Goal: Task Accomplishment & Management: Manage account settings

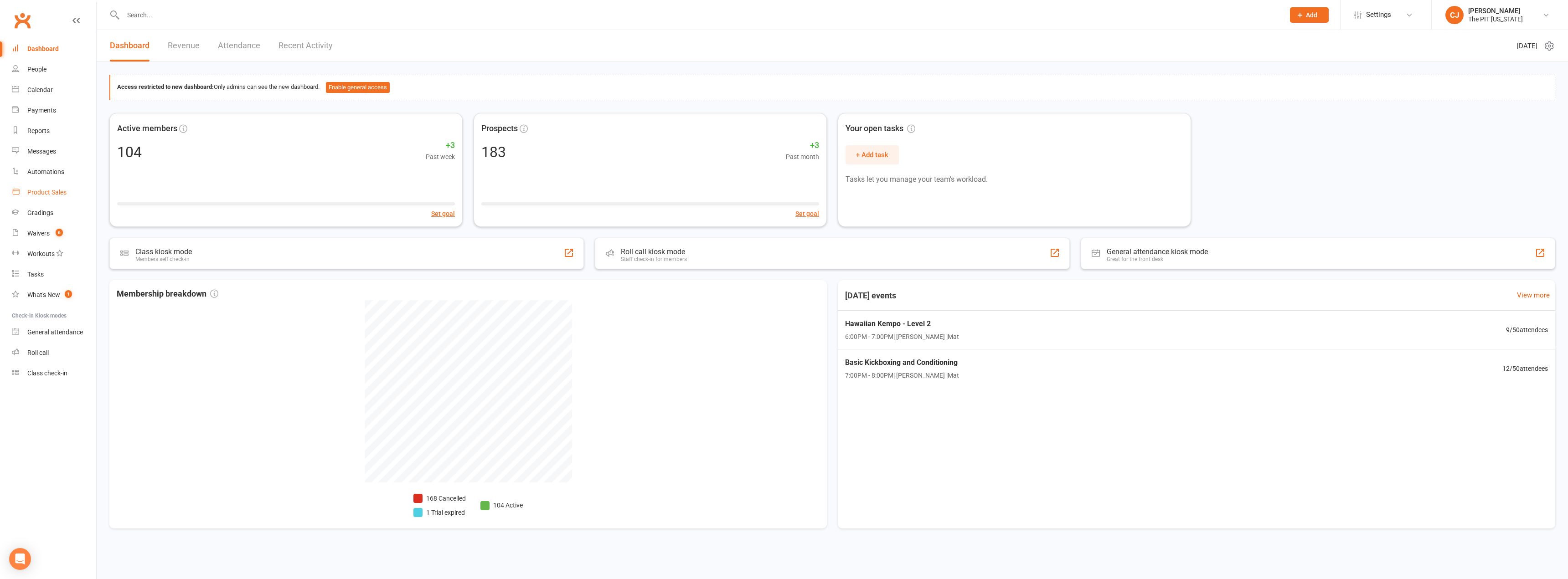
click at [50, 188] on link "Product Sales" at bounding box center [54, 193] width 85 height 21
select select "100"
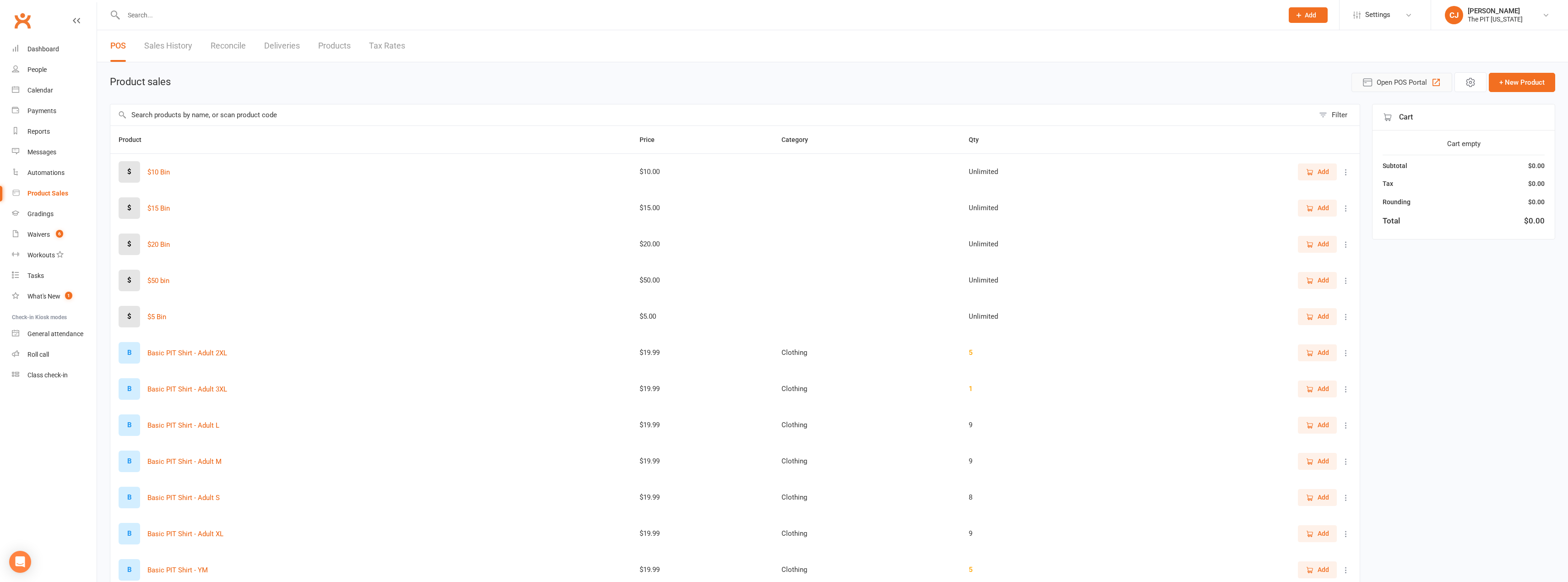
click at [1428, 86] on button "Open POS Portal" at bounding box center [1402, 82] width 101 height 19
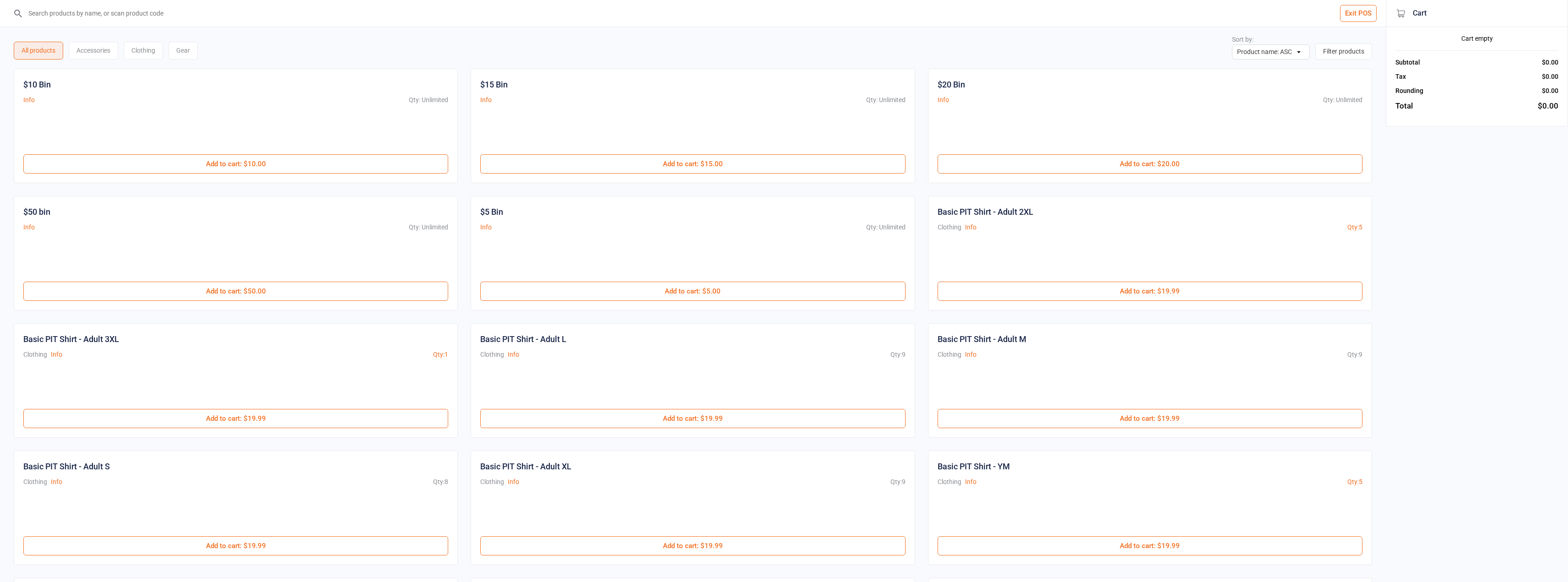
click at [114, 10] on input "search" at bounding box center [698, 13] width 1349 height 26
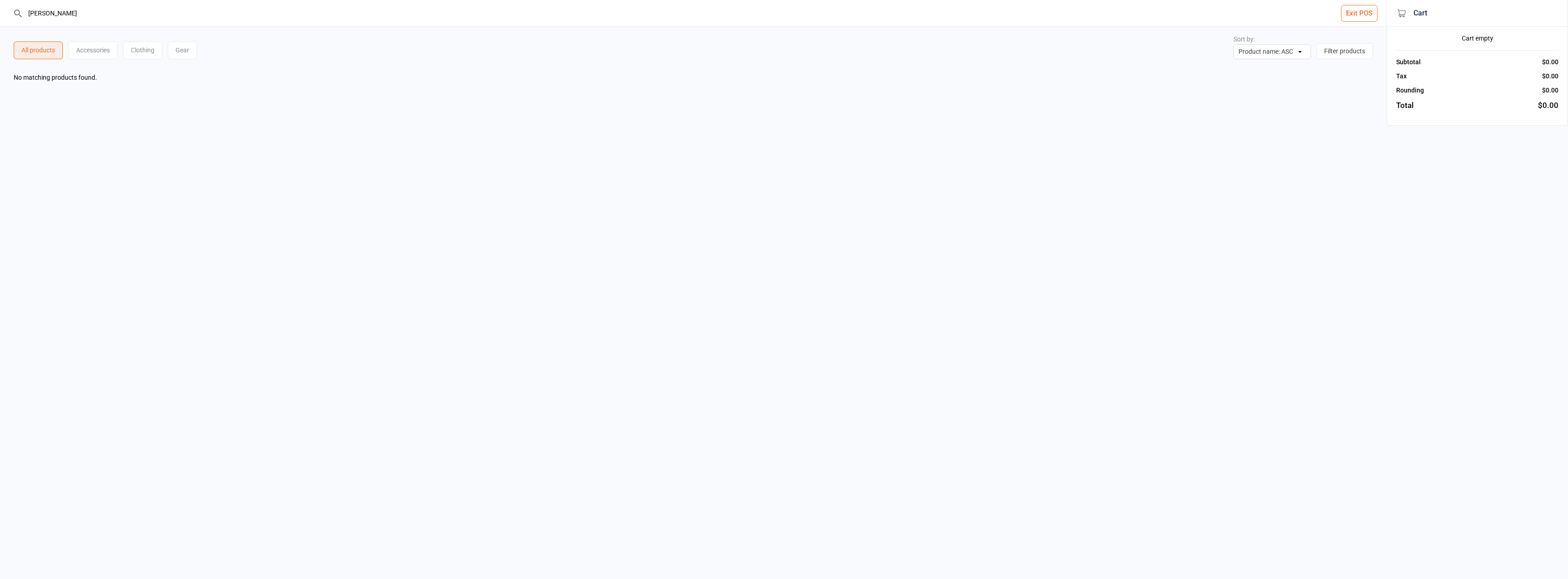
click at [309, 17] on input "[PERSON_NAME]" at bounding box center [699, 13] width 1350 height 26
type input "H"
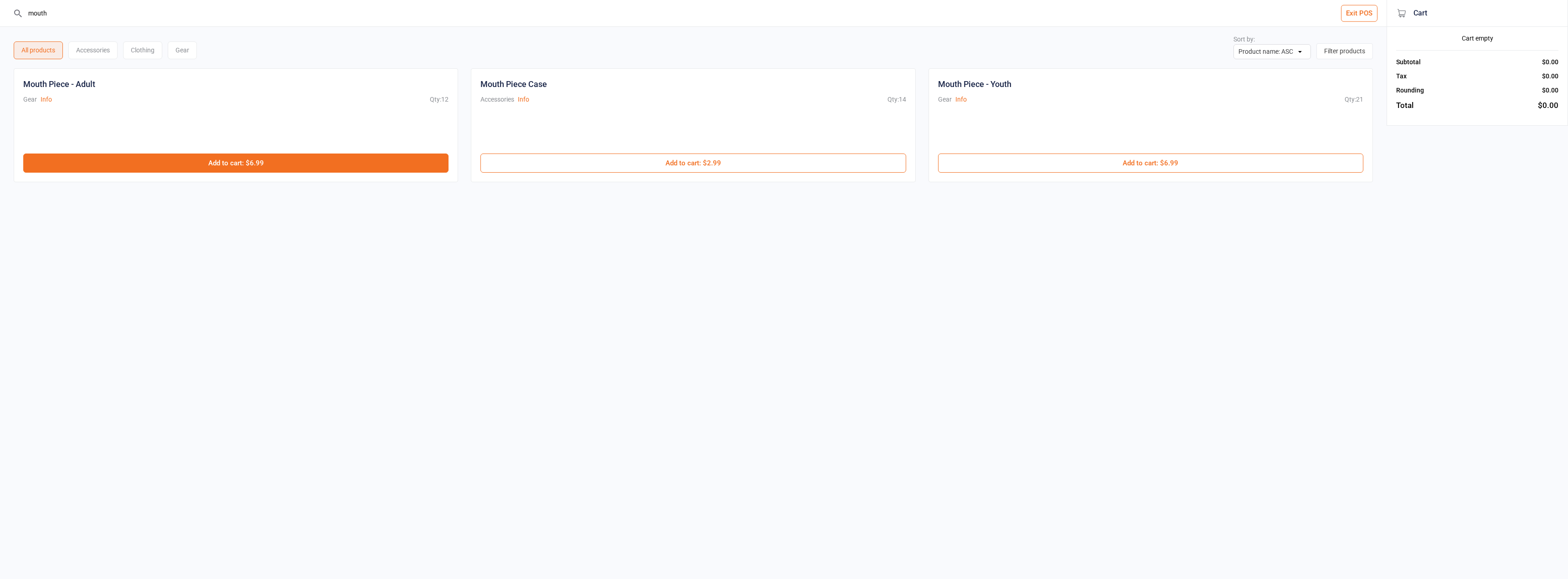
type input "mouth"
click at [318, 161] on button "Add to cart : $6.99" at bounding box center [236, 162] width 425 height 19
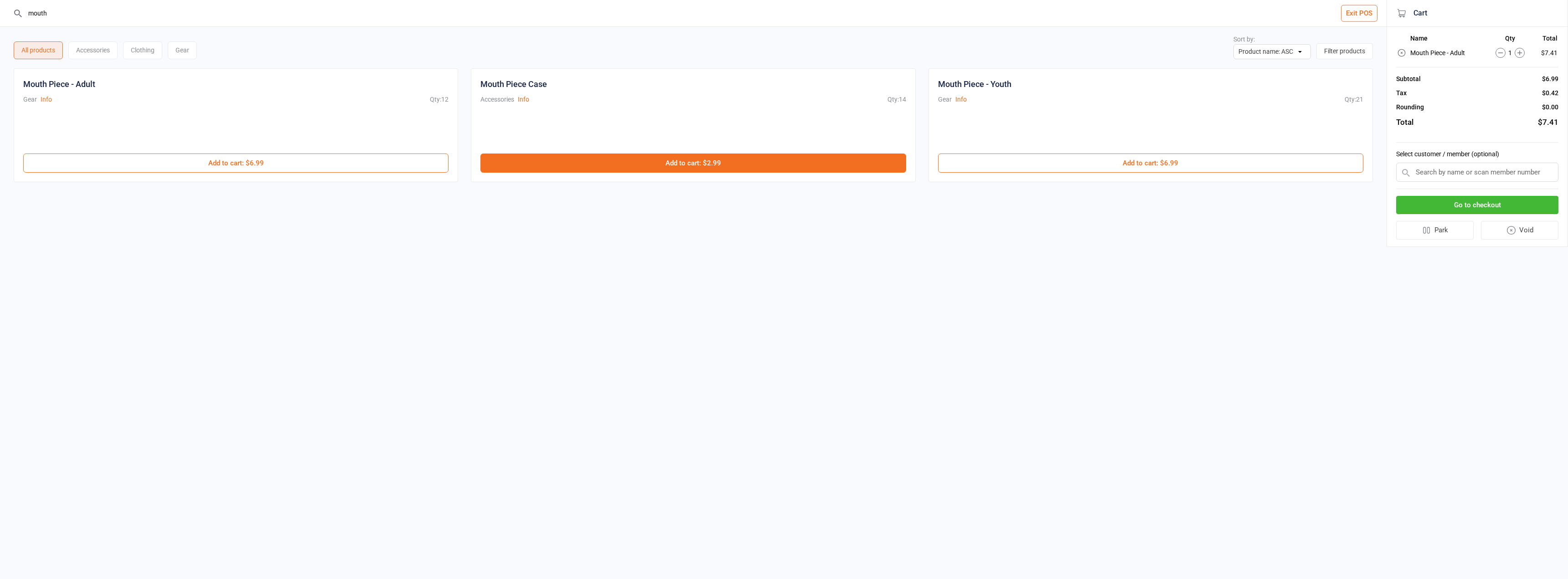
click at [710, 154] on button "Add to cart : $2.99" at bounding box center [693, 162] width 425 height 19
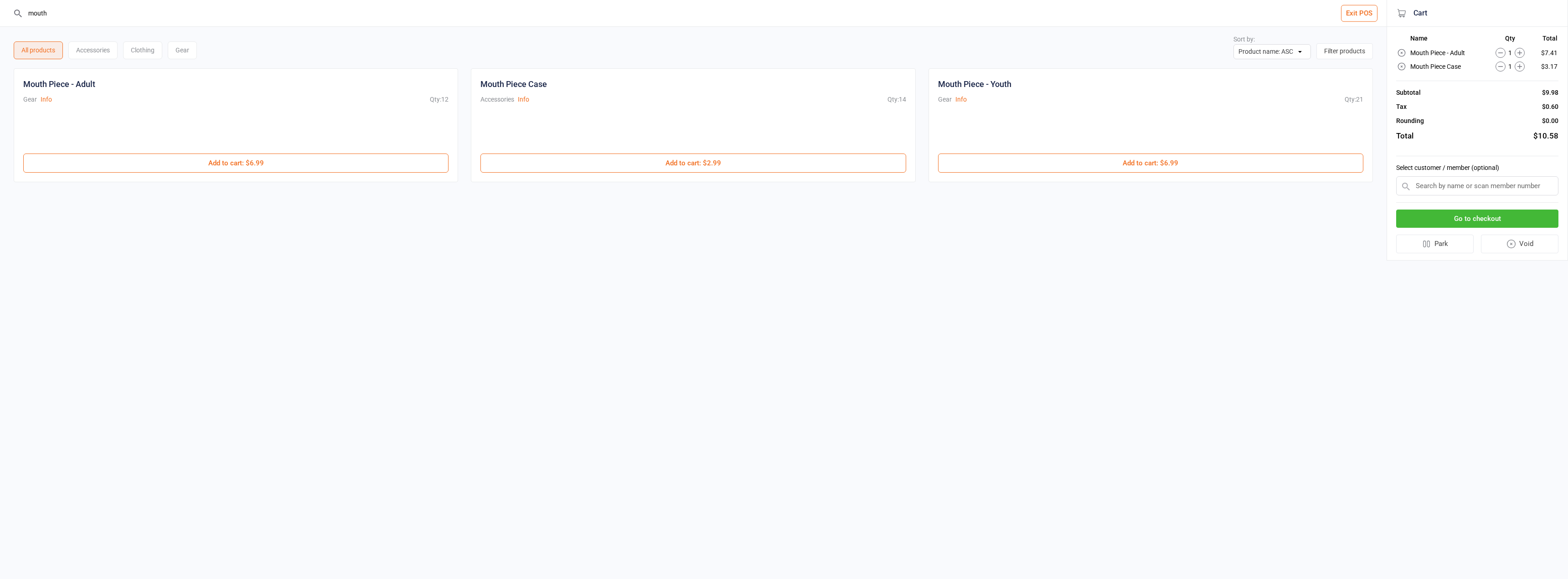
click at [1555, 192] on input "text" at bounding box center [1477, 185] width 163 height 19
click at [1529, 186] on input "text" at bounding box center [1477, 185] width 163 height 19
type input "[PERSON_NAME]"
click at [1440, 188] on input "text" at bounding box center [1477, 185] width 163 height 19
type input "[PERSON_NAME]"
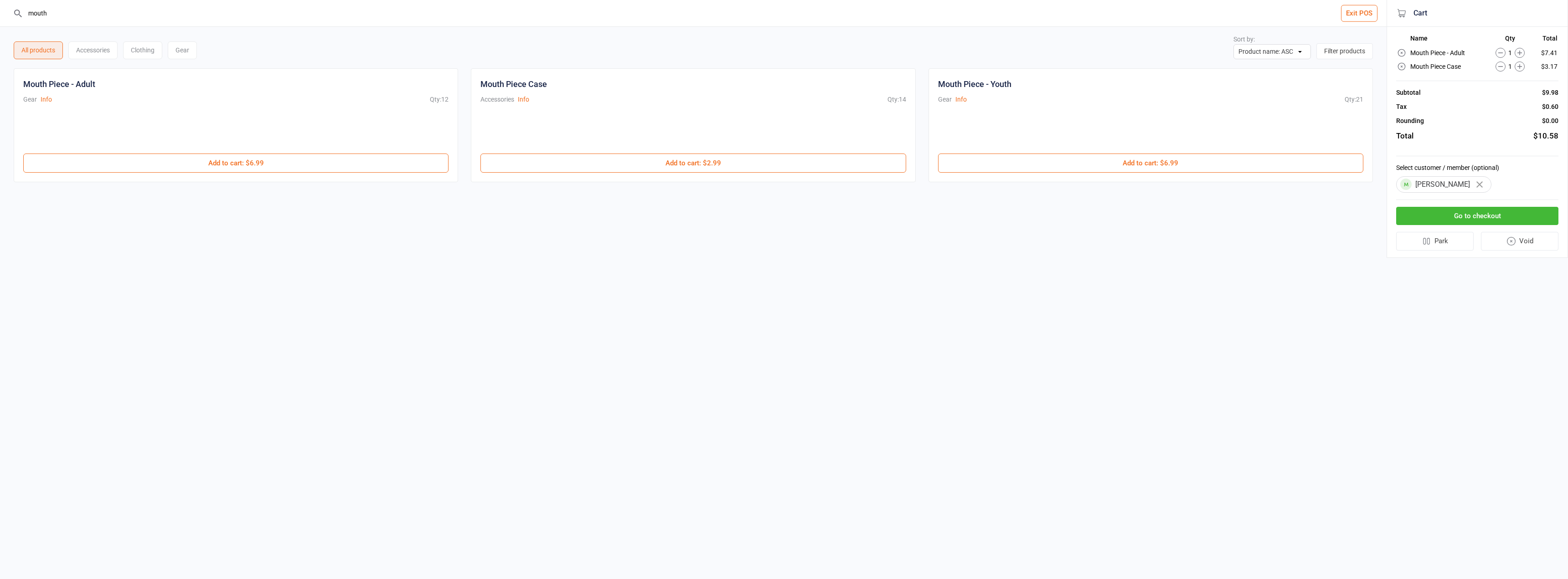
click at [1474, 217] on button "Go to checkout" at bounding box center [1477, 216] width 163 height 19
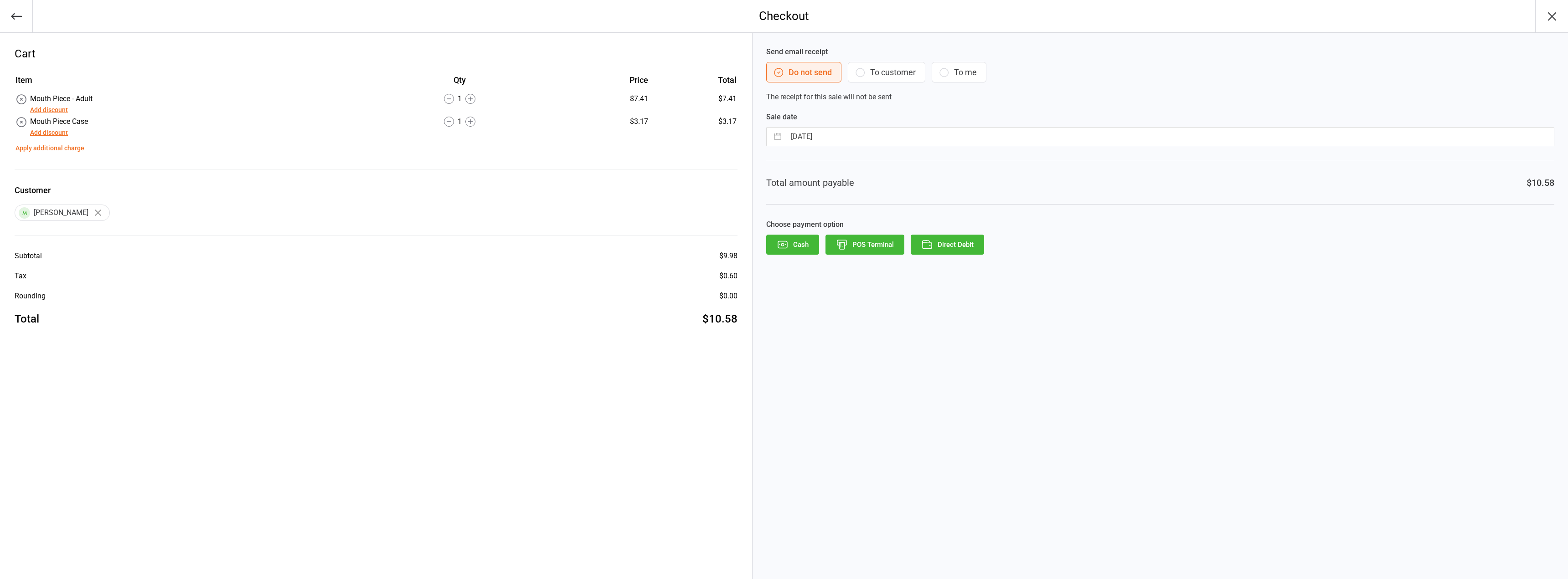
click at [965, 241] on button "Direct Debit" at bounding box center [947, 244] width 74 height 20
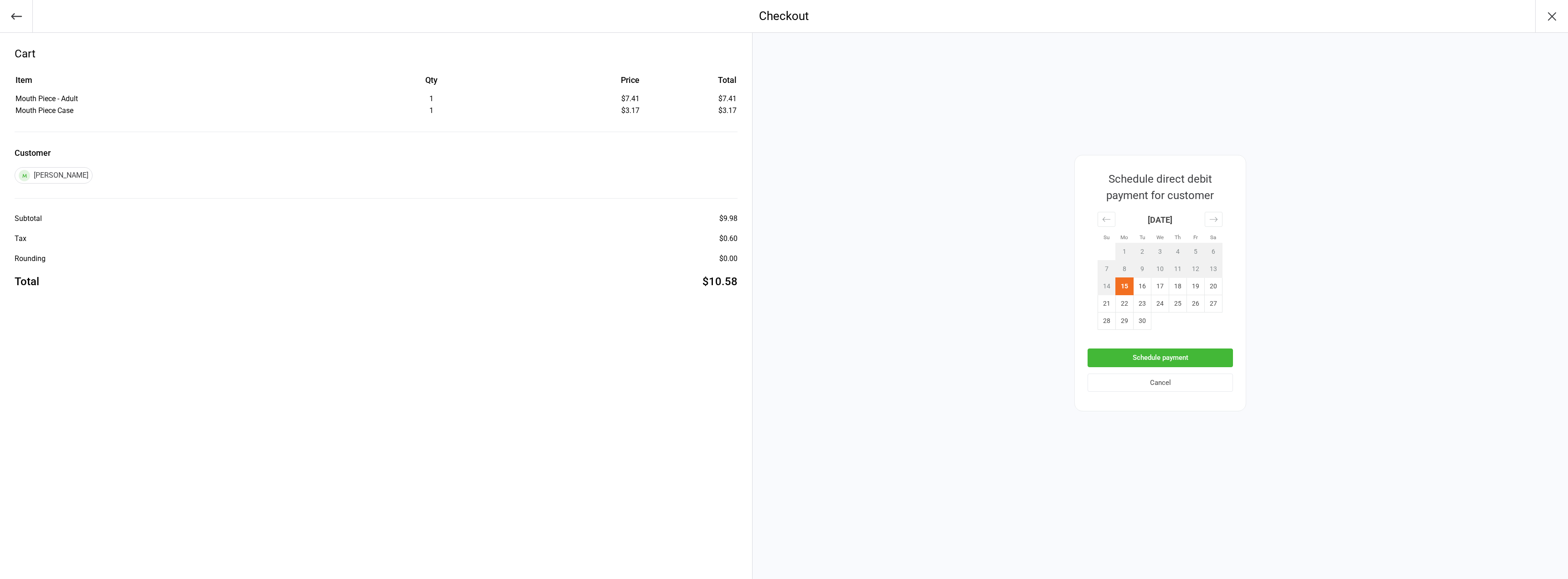
click at [1161, 355] on button "Schedule payment" at bounding box center [1160, 358] width 145 height 19
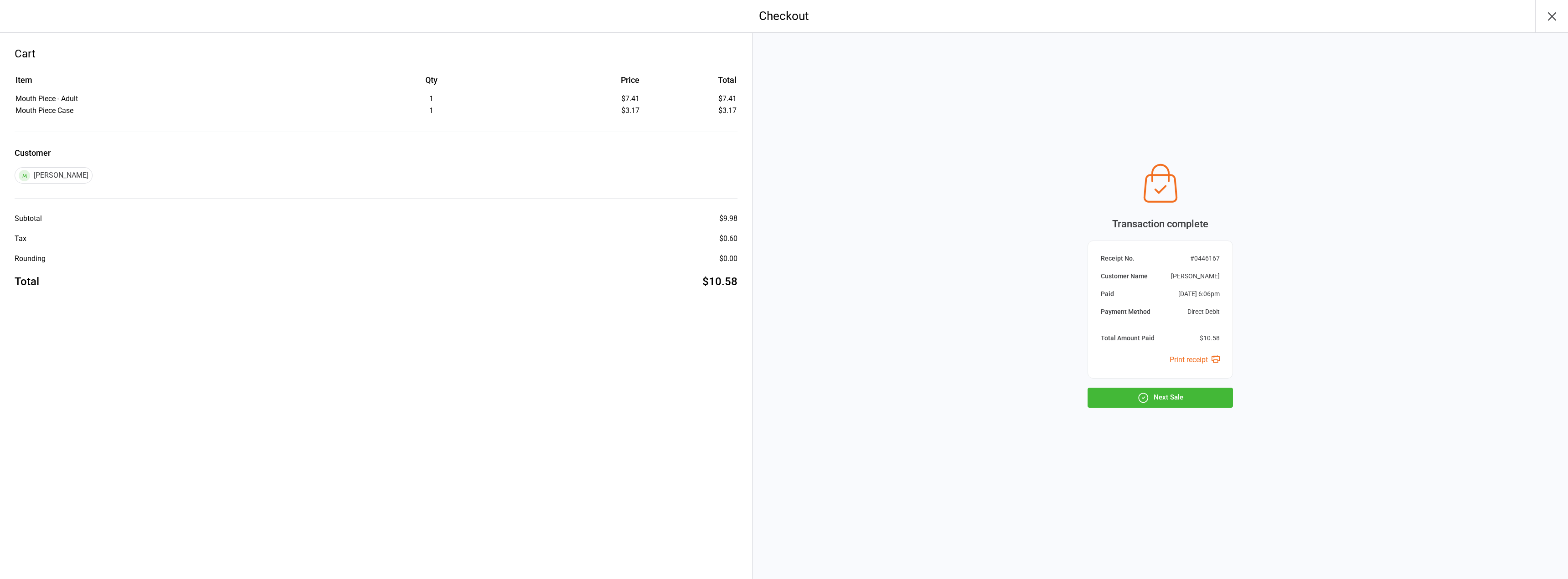
click at [1174, 400] on button "Next Sale" at bounding box center [1160, 397] width 145 height 20
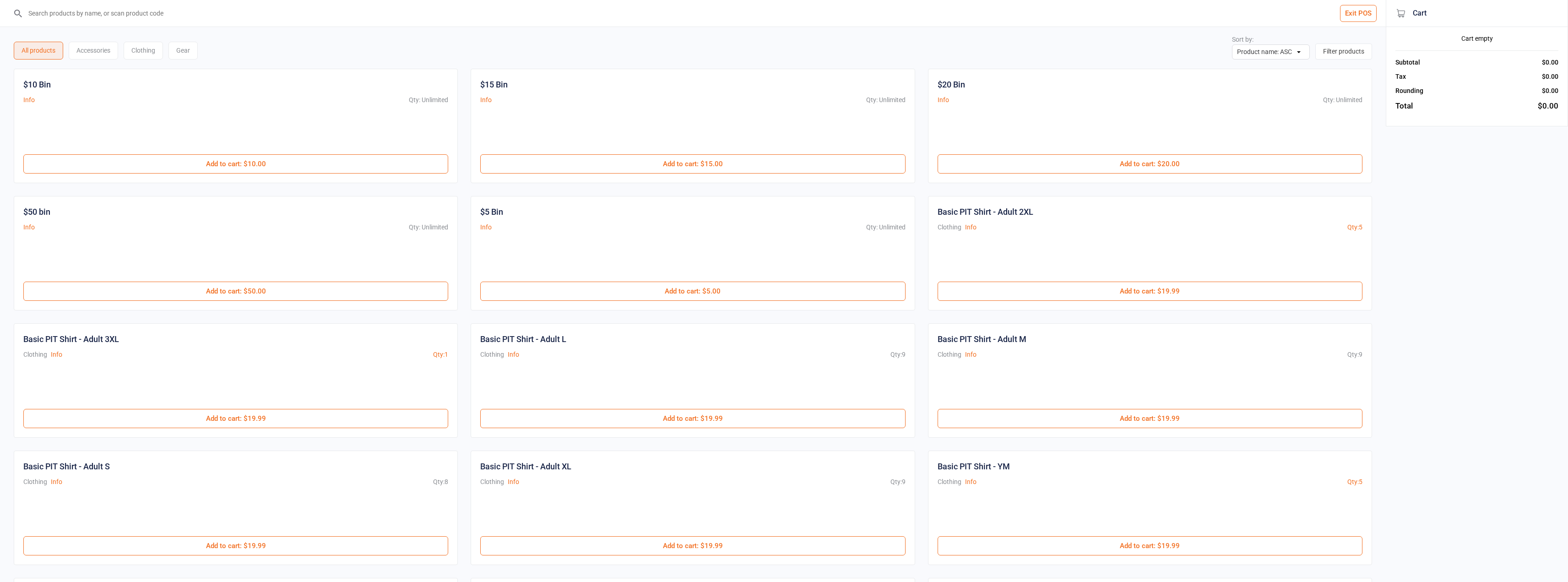
click at [1361, 9] on button "Exit POS" at bounding box center [1358, 13] width 37 height 17
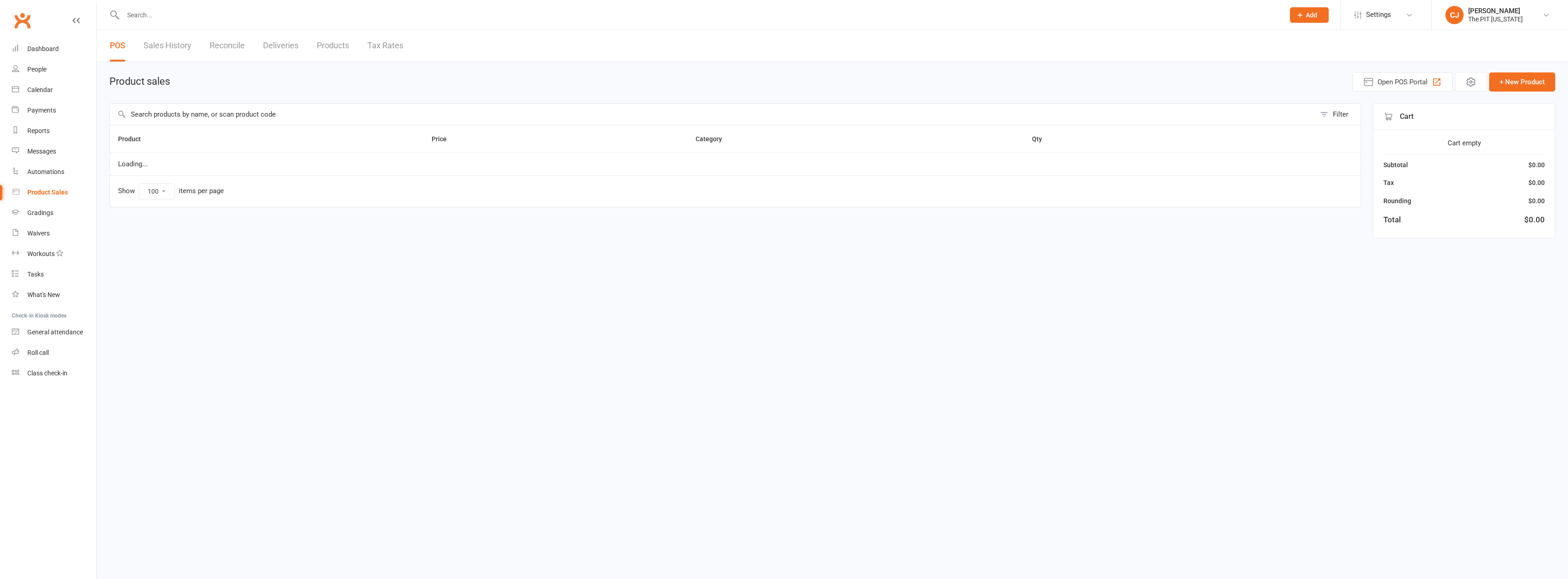
select select "100"
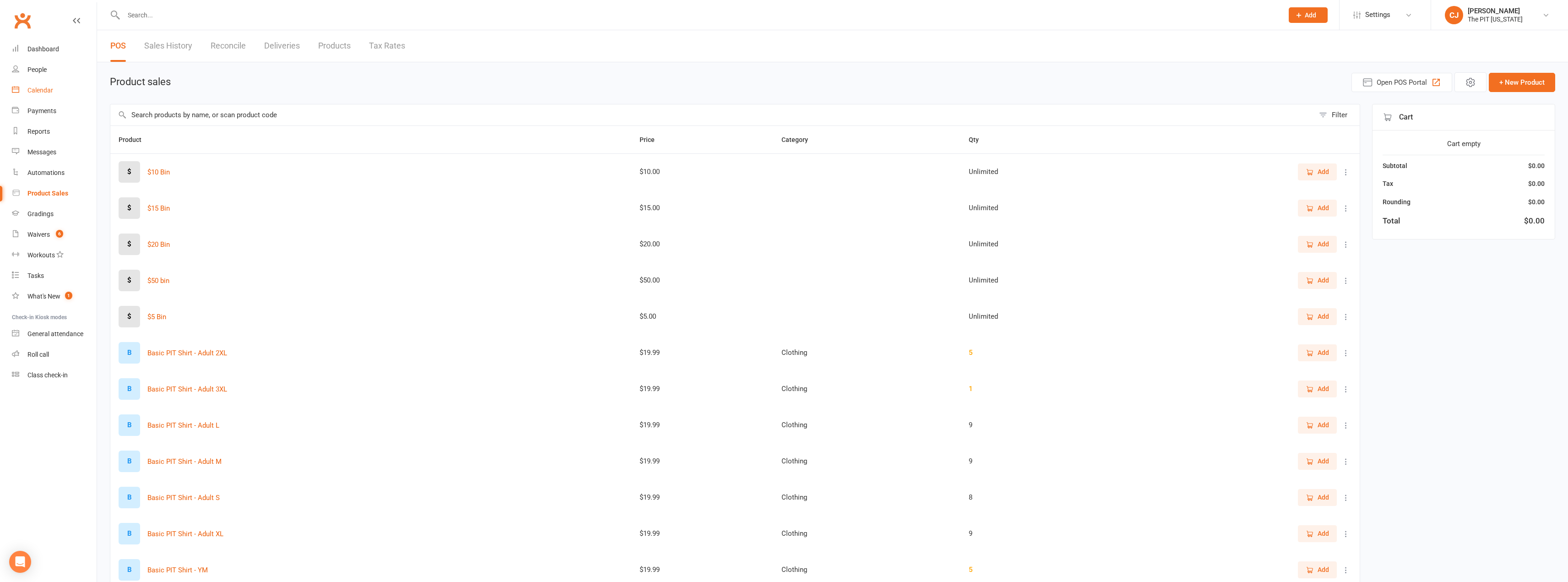
click at [43, 96] on link "Calendar" at bounding box center [54, 90] width 85 height 21
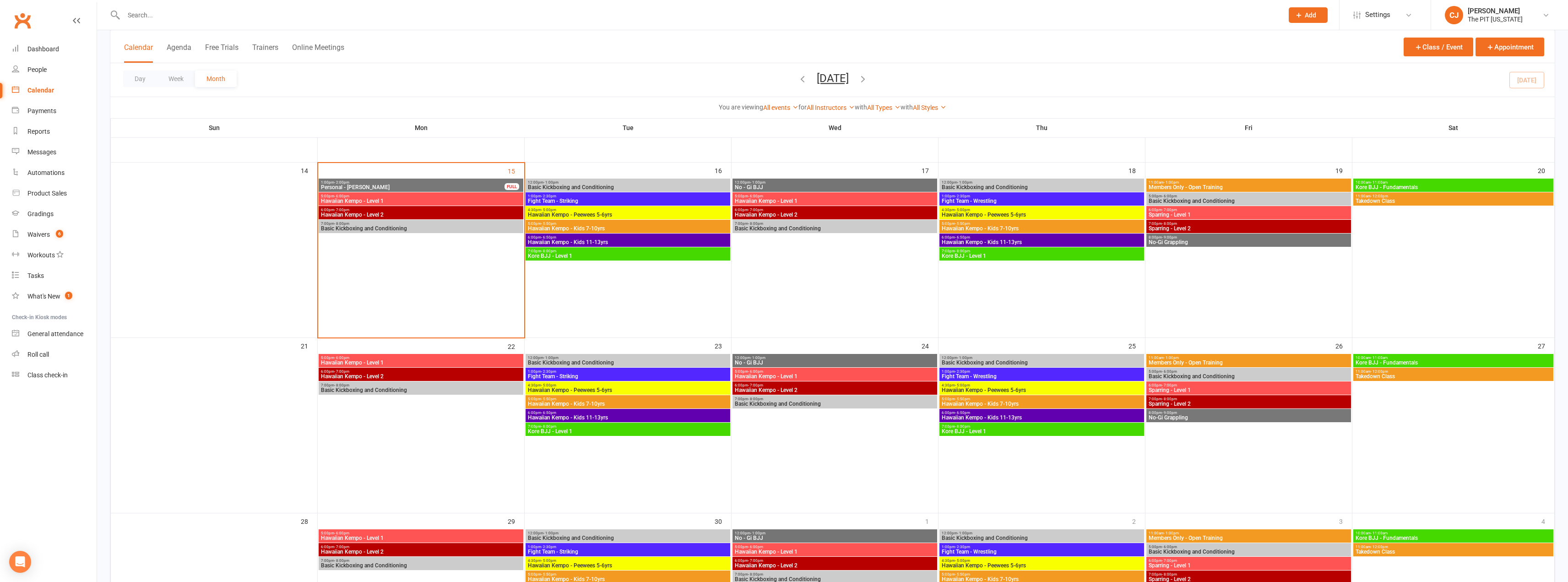
scroll to position [366, 0]
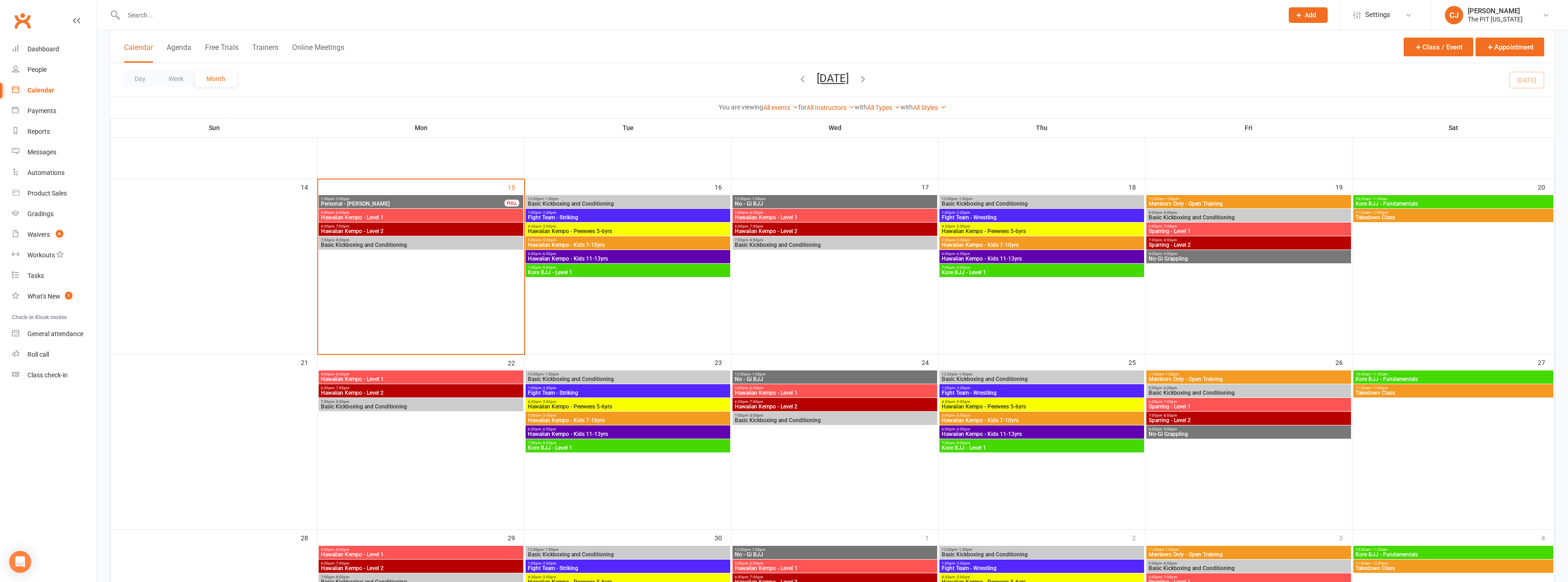
click at [407, 210] on div "5:00pm - 6:00pm Hawaiian Kempo - Level 1" at bounding box center [421, 215] width 205 height 13
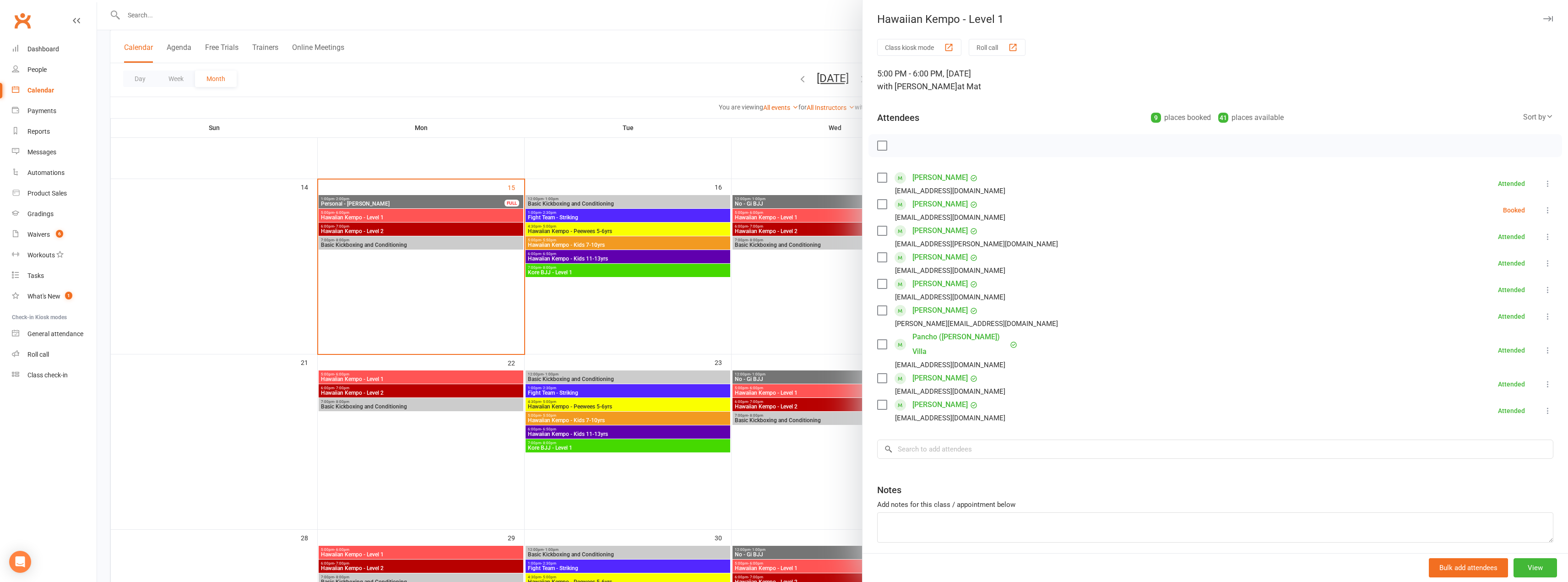
click at [878, 206] on label at bounding box center [882, 204] width 9 height 9
click at [897, 141] on icon "button" at bounding box center [902, 146] width 10 height 10
click at [877, 204] on label at bounding box center [882, 204] width 9 height 9
click at [685, 75] on div at bounding box center [833, 291] width 1471 height 582
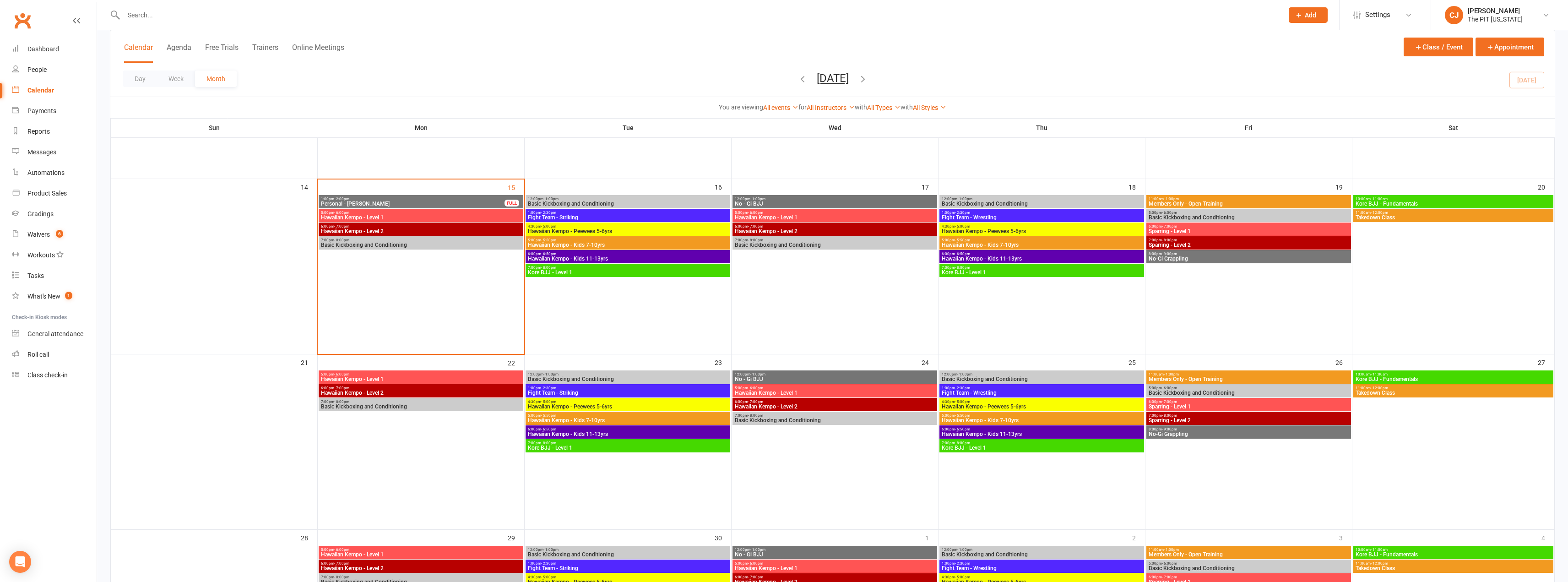
click at [447, 228] on span "6:00pm - 7:00pm" at bounding box center [421, 226] width 201 height 4
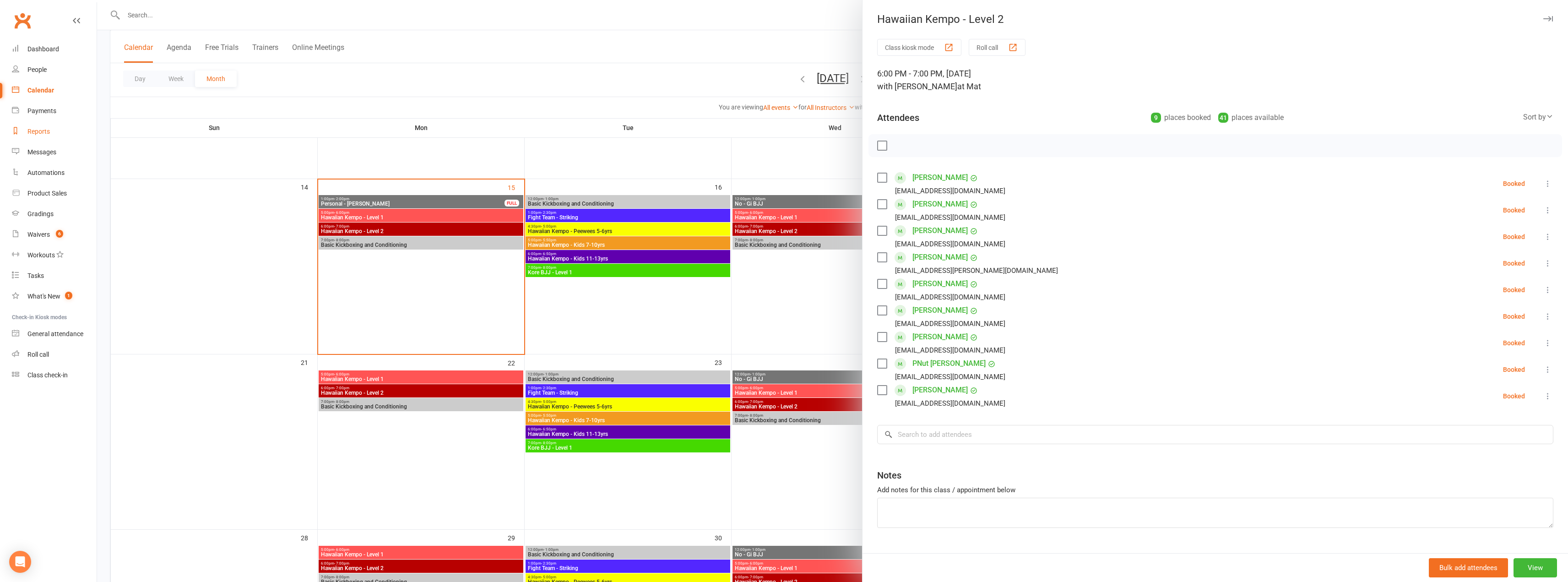
click at [72, 140] on link "Reports" at bounding box center [54, 131] width 85 height 21
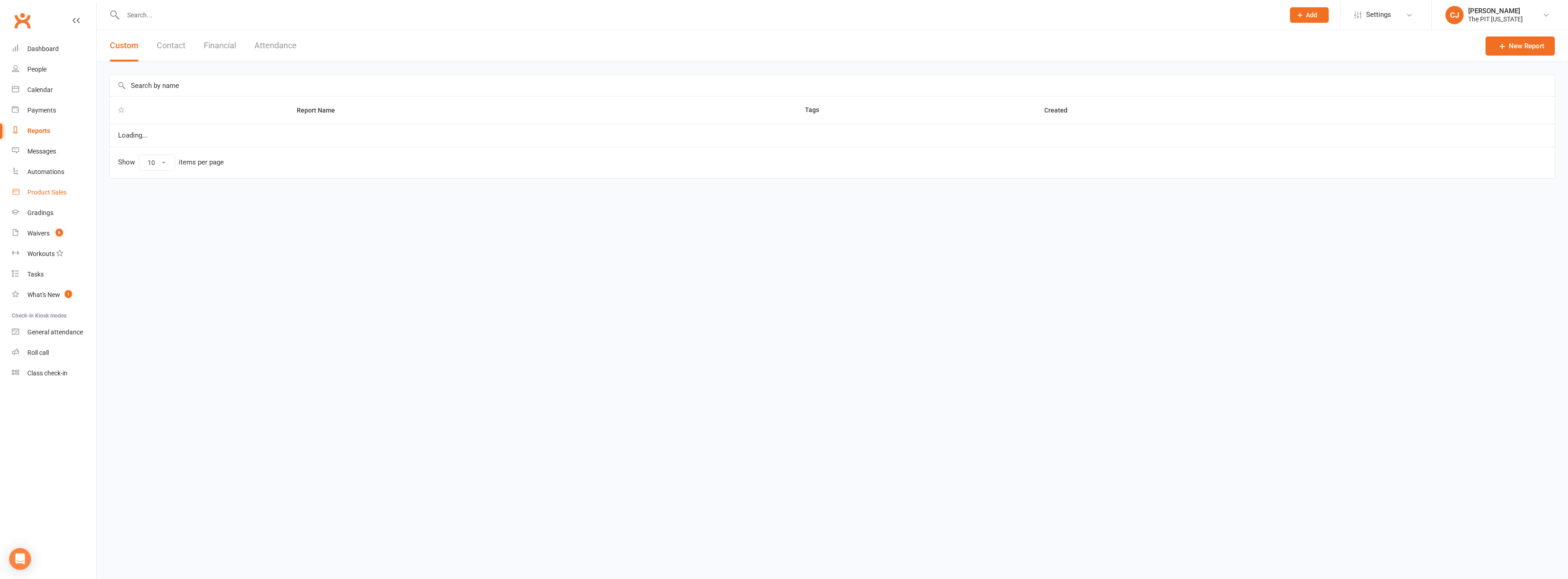
select select "100"
click at [66, 187] on link "Product Sales" at bounding box center [54, 193] width 85 height 21
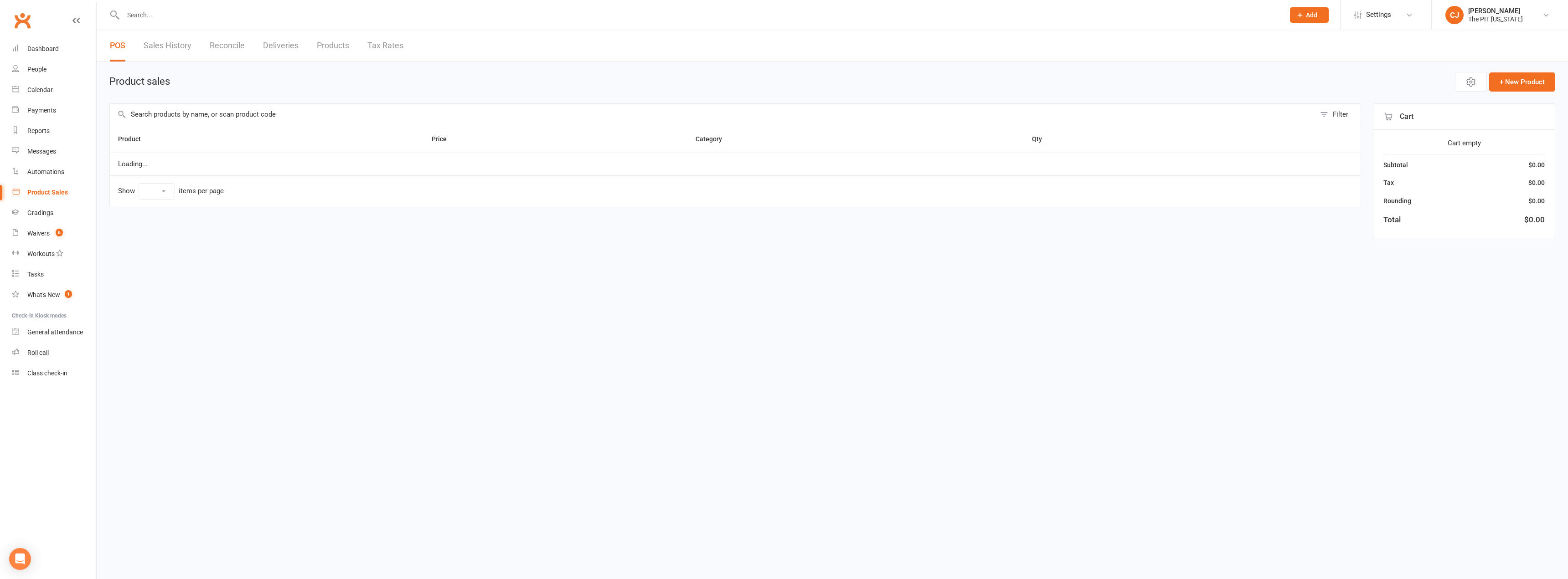
select select "100"
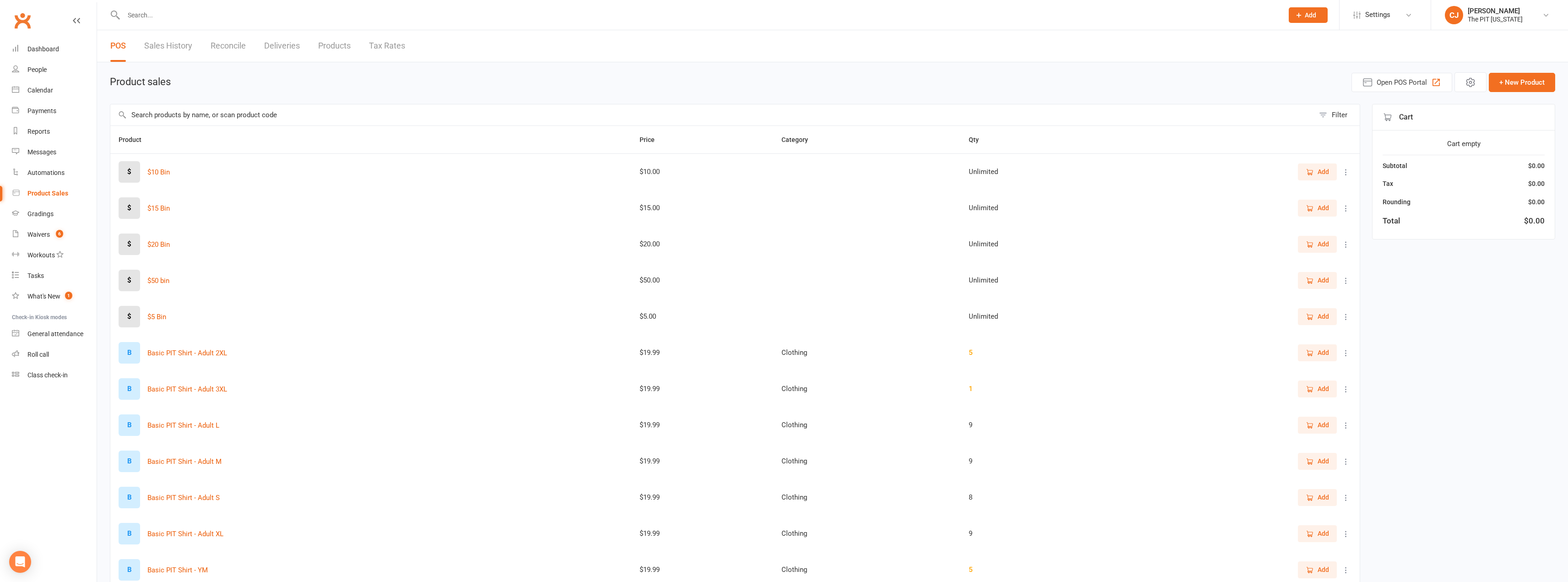
click at [348, 49] on link "Products" at bounding box center [334, 46] width 32 height 32
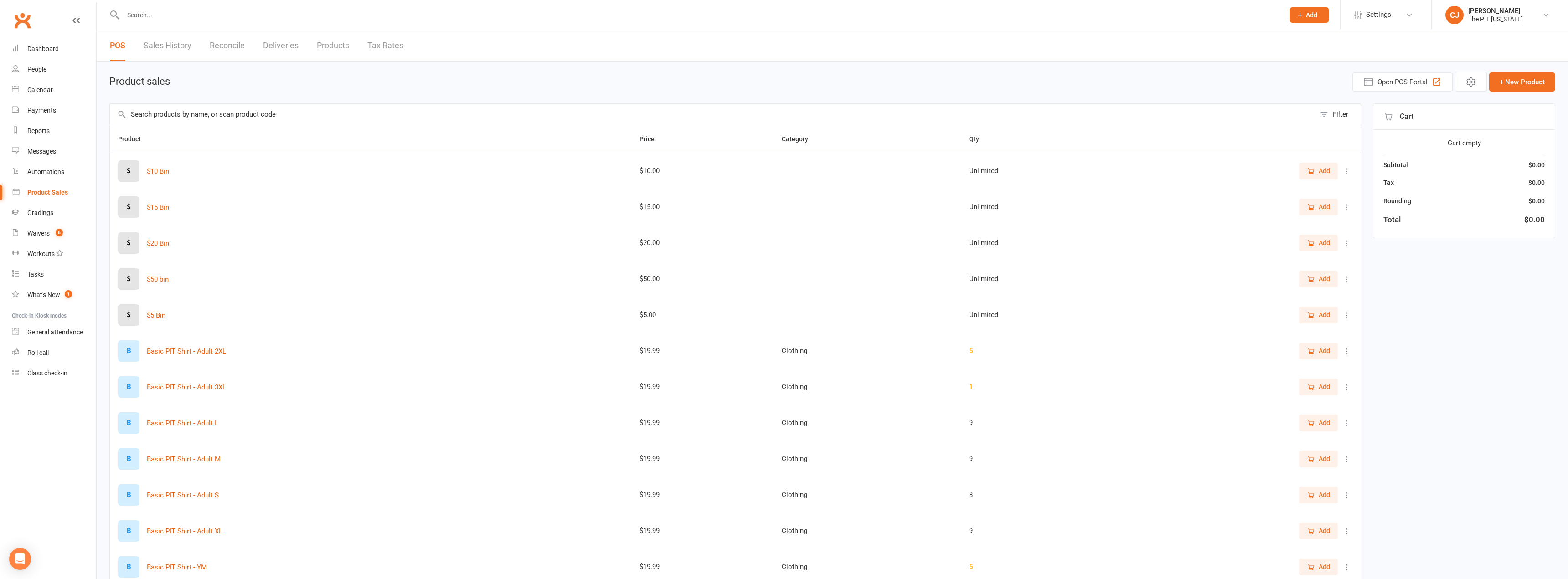
select select "100"
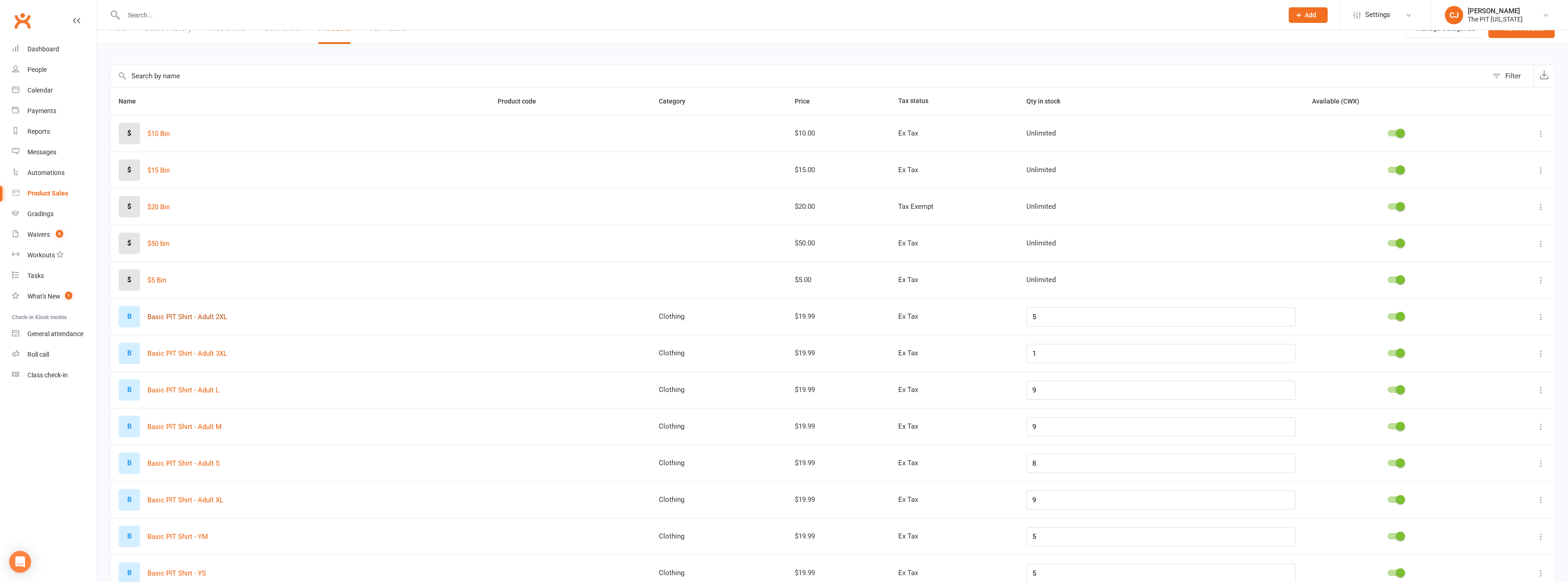
scroll to position [46, 0]
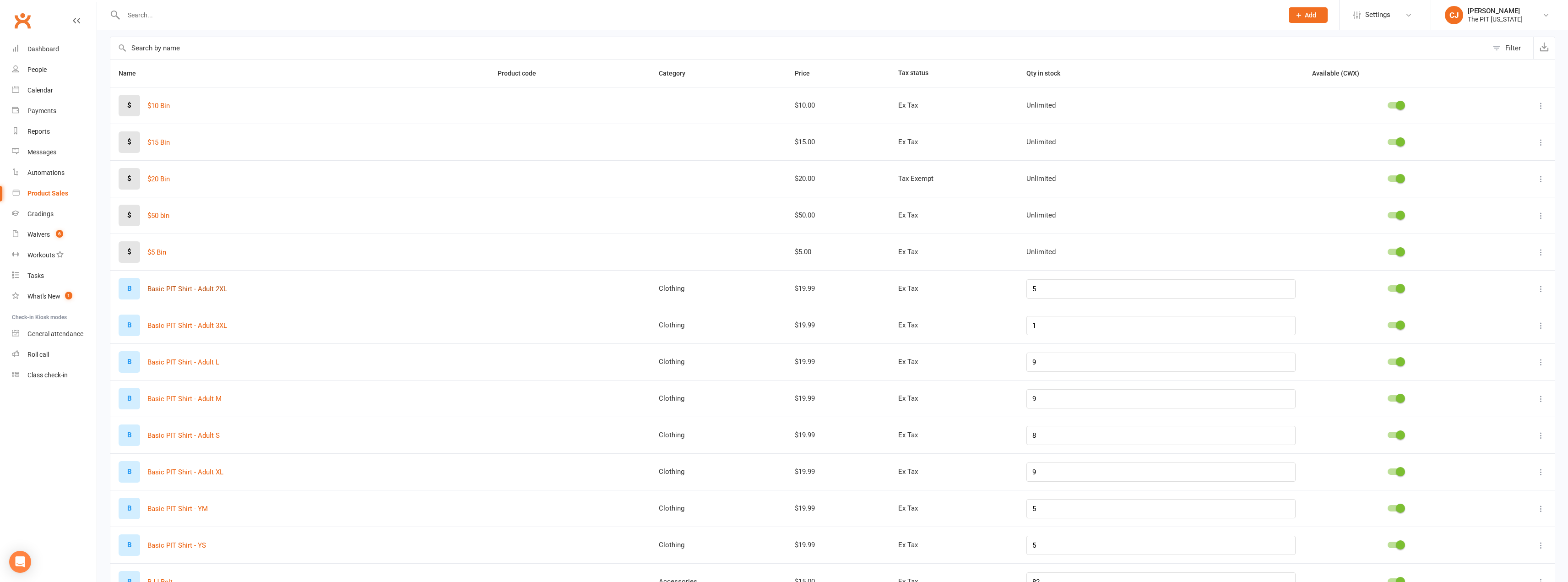
click at [191, 292] on button "Basic PIT Shirt - Adult 2XL" at bounding box center [187, 289] width 79 height 11
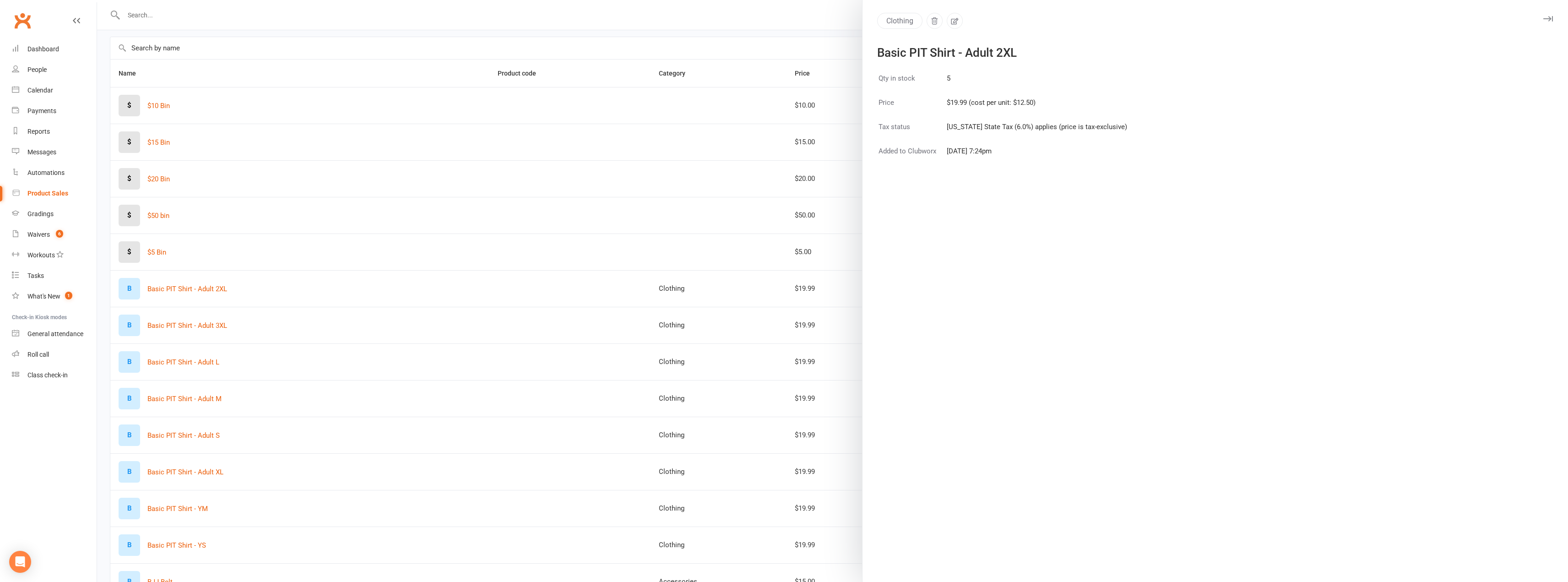
click at [948, 30] on div "Clothing Basic PIT Shirt - Adult 2XL" at bounding box center [1215, 35] width 705 height 45
click at [951, 23] on icon "button" at bounding box center [954, 21] width 8 height 8
select select "3208"
select select "1370"
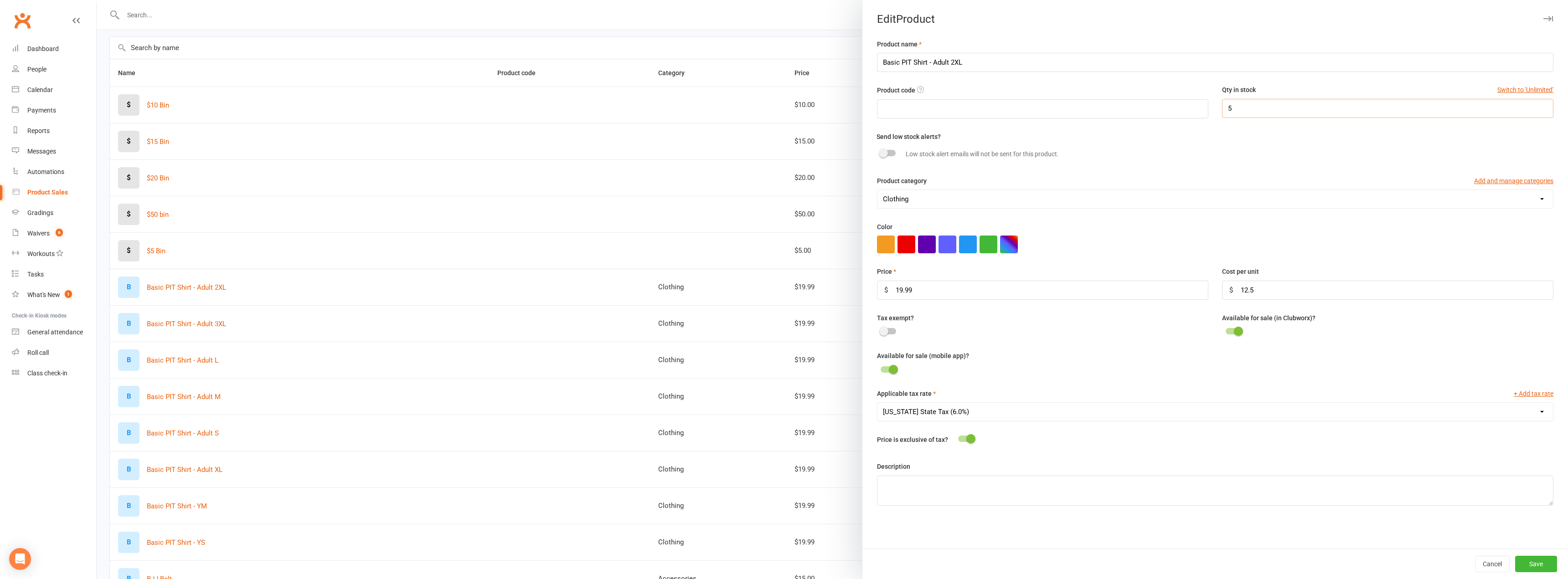
drag, startPoint x: 1230, startPoint y: 113, endPoint x: 1210, endPoint y: 109, distance: 20.4
click at [1215, 109] on div "Qty in stock Switch to 'Unlimited' 5" at bounding box center [1387, 101] width 345 height 33
type input "4"
click at [1528, 556] on button "Save" at bounding box center [1536, 564] width 42 height 16
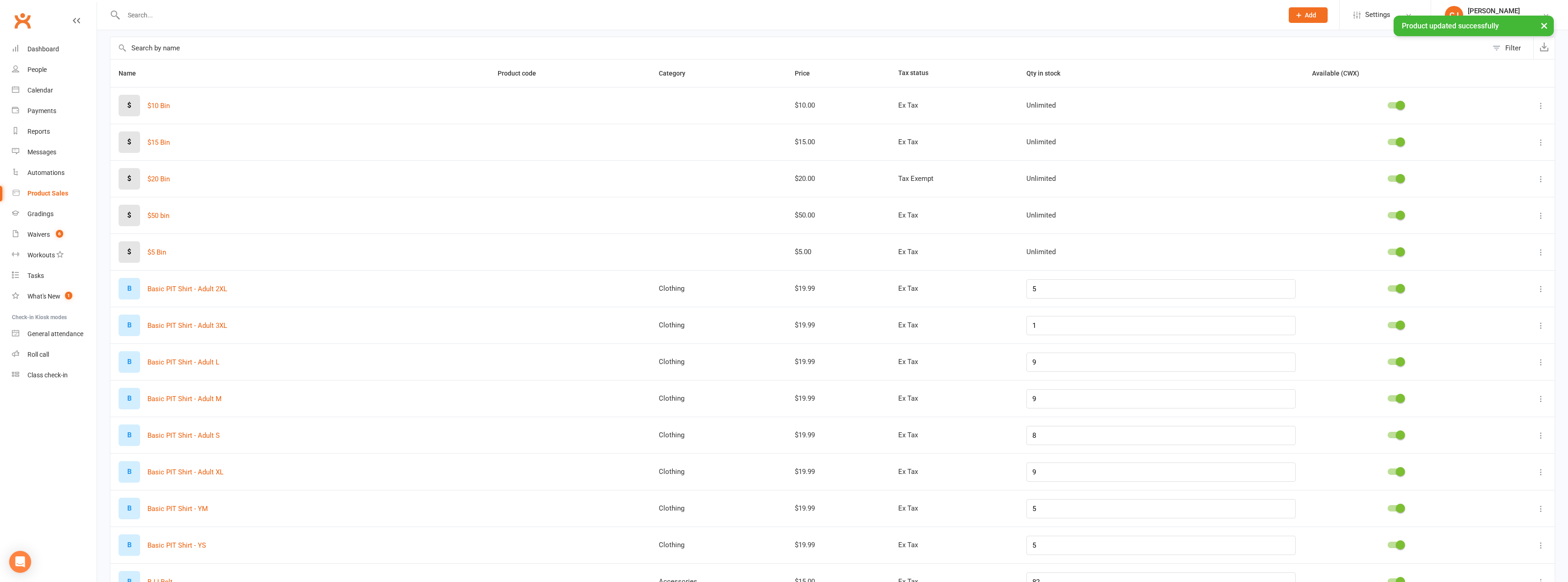
click at [143, 48] on input "text" at bounding box center [798, 48] width 1377 height 22
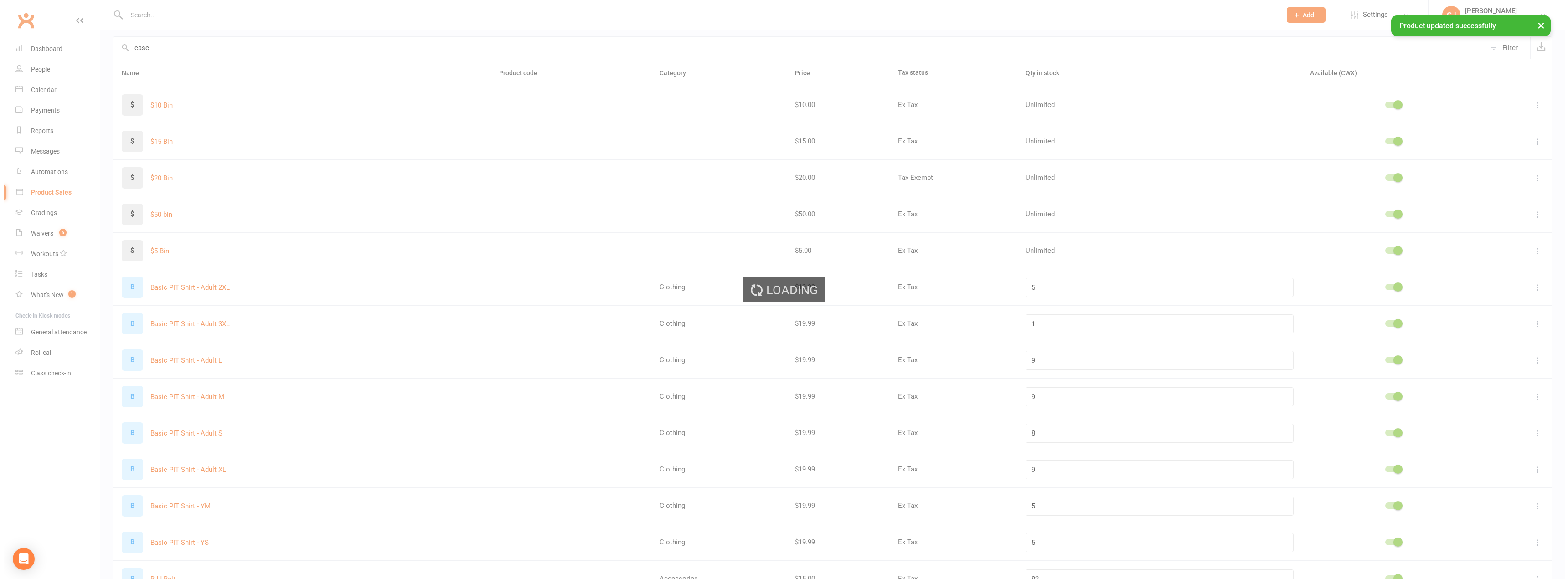
scroll to position [0, 0]
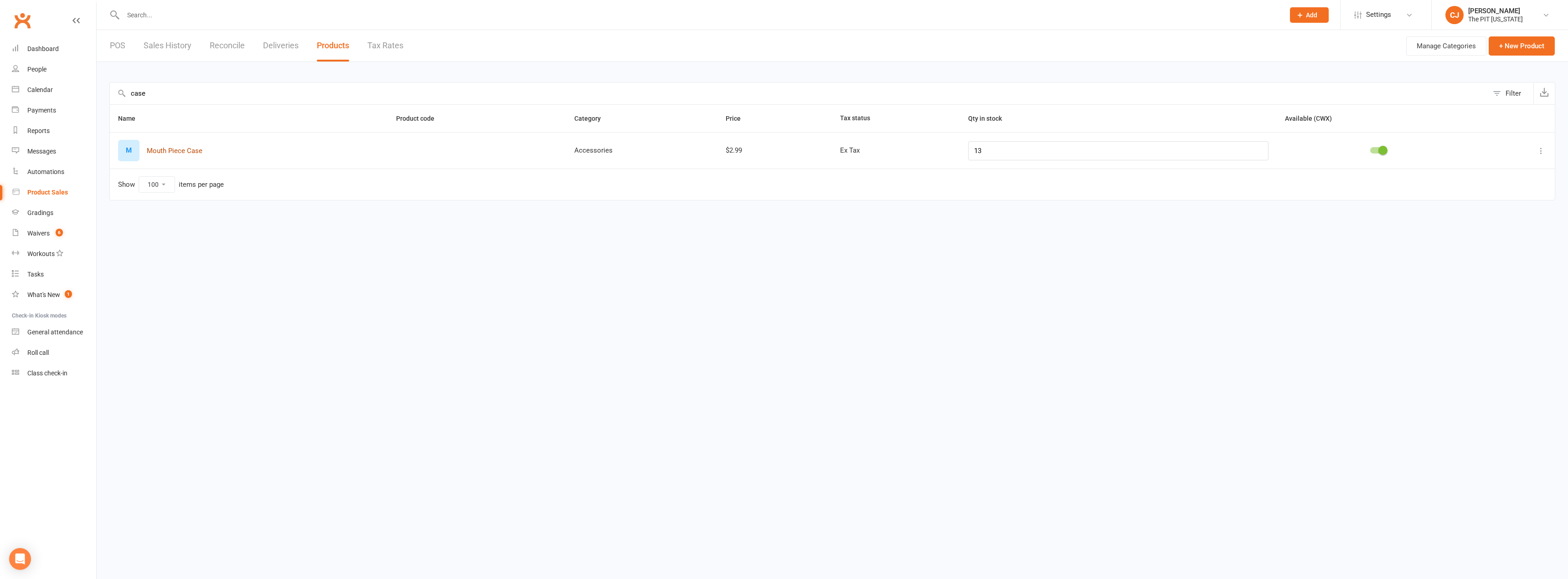
type input "case"
click at [191, 150] on button "Mouth Piece Case" at bounding box center [174, 151] width 55 height 11
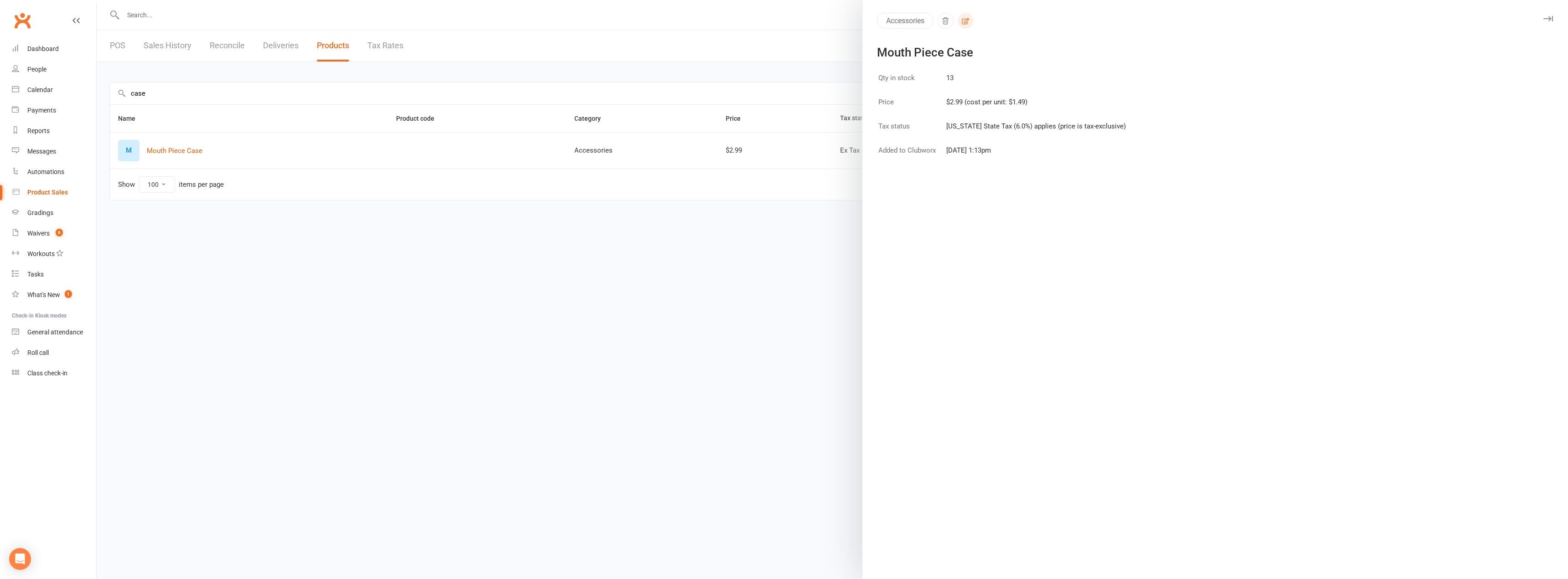
click at [964, 24] on icon "button" at bounding box center [966, 21] width 7 height 6
select select "3125"
select select "1370"
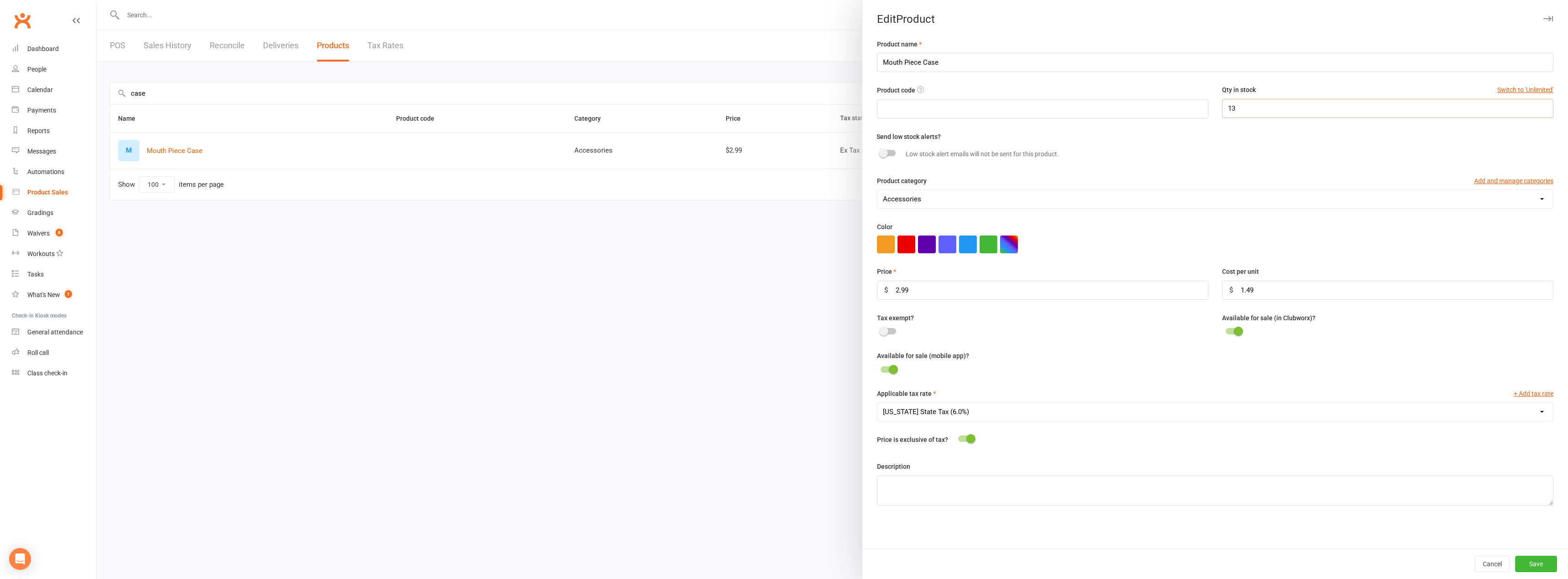
click at [1178, 92] on div "Product code Qty in stock Switch to 'Unlimited' 13" at bounding box center [1216, 108] width 690 height 46
type input "10"
click at [1536, 560] on button "Save" at bounding box center [1536, 564] width 42 height 16
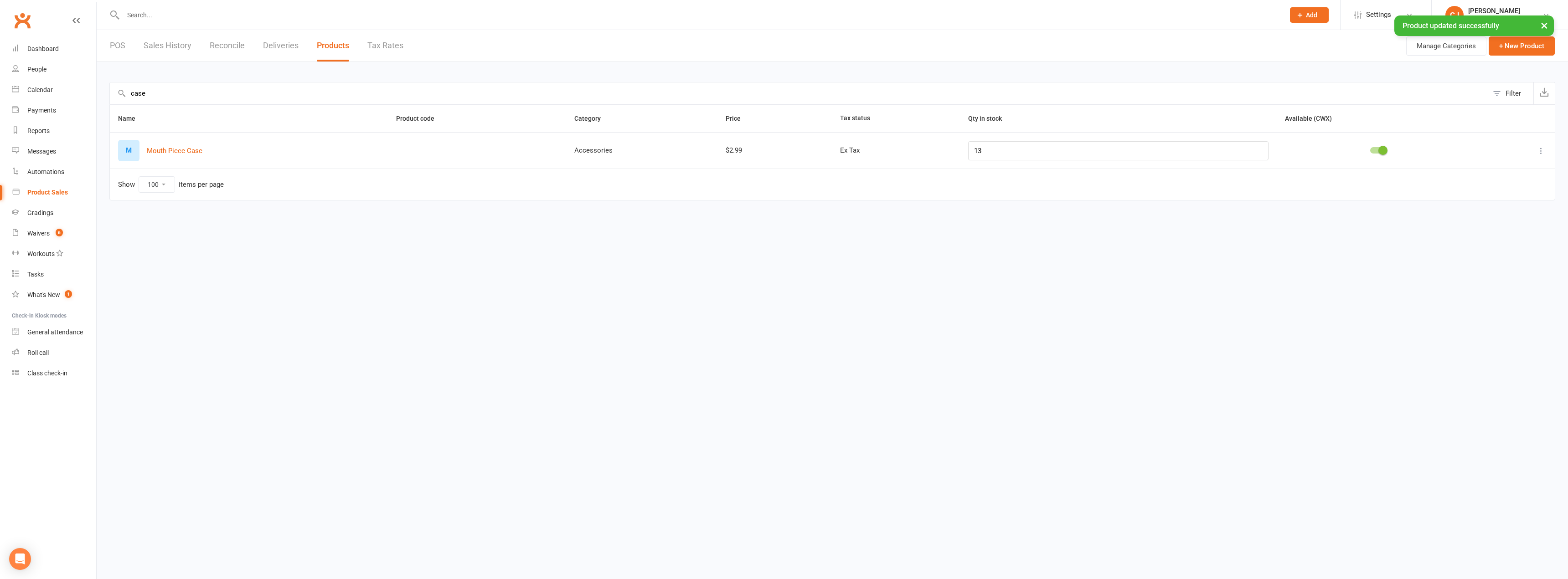
click at [184, 10] on input "text" at bounding box center [699, 15] width 1158 height 13
type input "mouth"
click at [168, 72] on div "case Filter Name Product code Category Price Tax status Qty in stock Available …" at bounding box center [832, 137] width 1471 height 151
drag, startPoint x: 164, startPoint y: 97, endPoint x: 159, endPoint y: 94, distance: 5.8
click at [161, 94] on input "case" at bounding box center [799, 94] width 1378 height 22
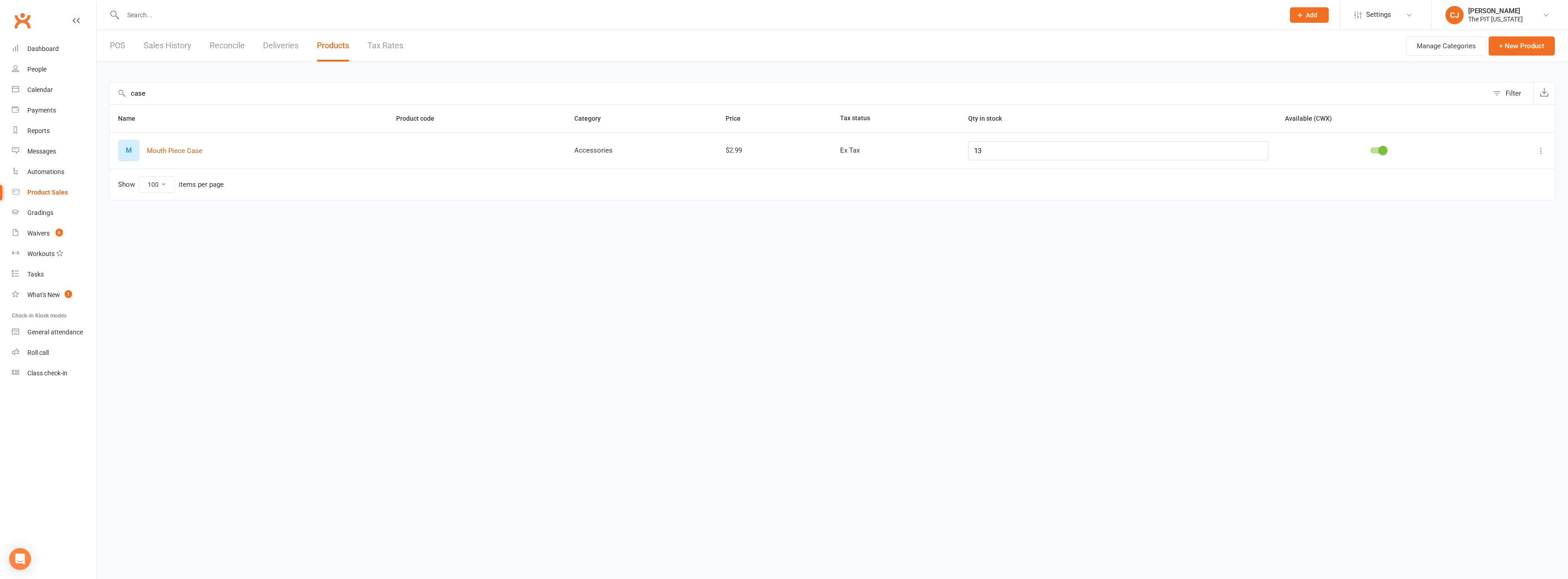
click at [159, 94] on input "case" at bounding box center [799, 94] width 1378 height 22
type input "mouth"
click at [188, 154] on button "Mouth Piece - Adult" at bounding box center [177, 151] width 60 height 11
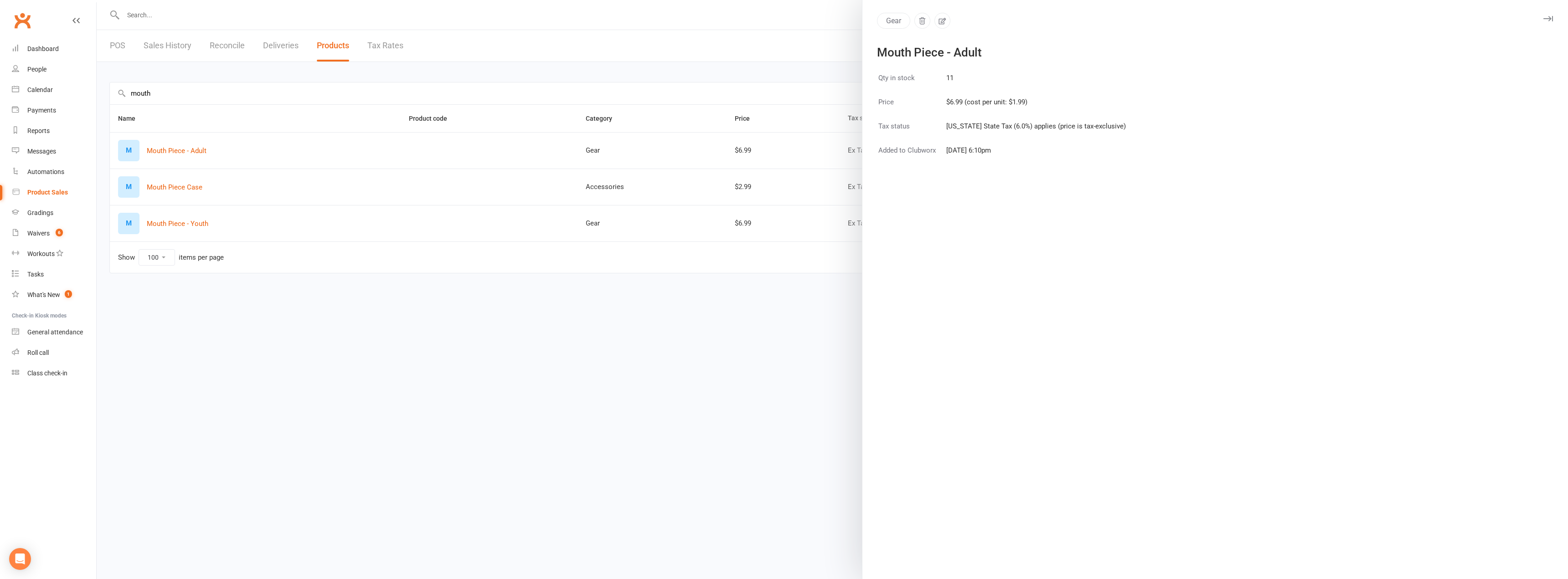
click at [153, 36] on div at bounding box center [832, 290] width 1471 height 579
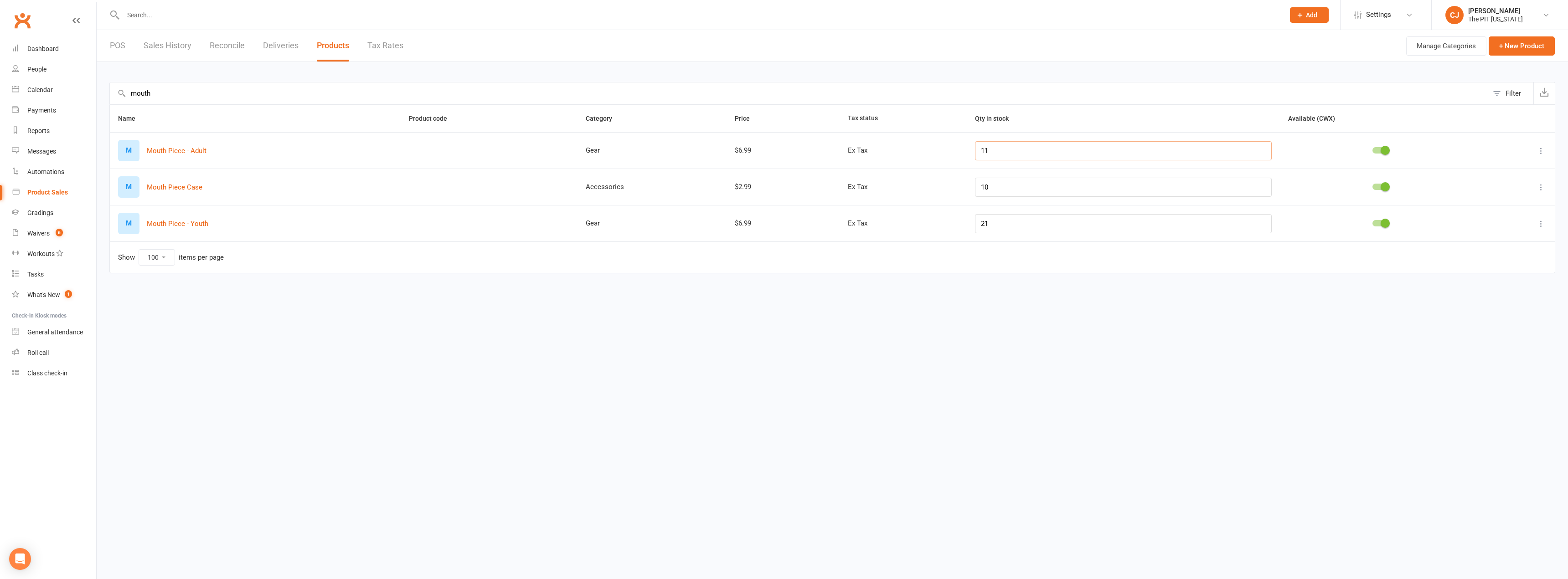
drag, startPoint x: 1019, startPoint y: 150, endPoint x: 930, endPoint y: 137, distance: 89.9
click at [930, 137] on tr "M Mouth Piece - Adult Gear $6.99 Ex Tax 11" at bounding box center [832, 150] width 1445 height 36
type input "10"
click at [172, 15] on div "× Product updated successfully" at bounding box center [778, 15] width 1556 height 0
click at [155, 15] on div "× Product updated successfully" at bounding box center [778, 15] width 1556 height 0
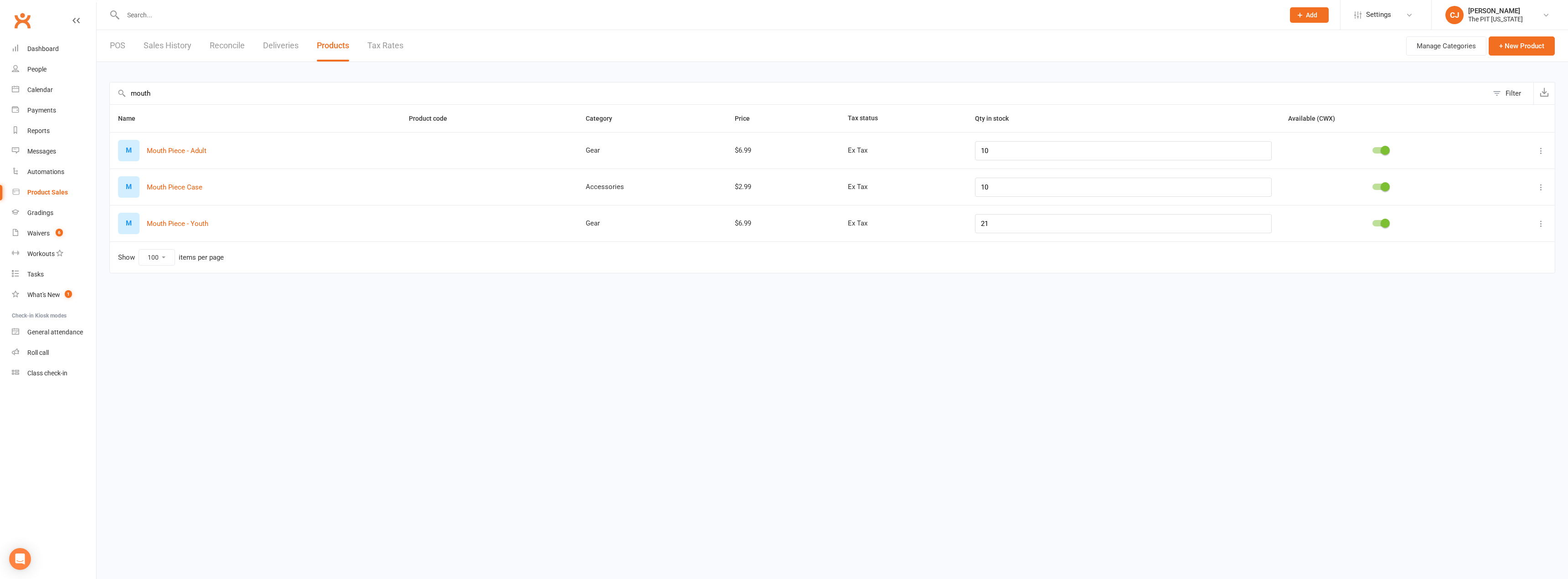
click at [161, 98] on input "mouth" at bounding box center [799, 94] width 1378 height 22
click at [160, 99] on input "mouth" at bounding box center [799, 94] width 1378 height 22
click at [159, 99] on input "mouth" at bounding box center [799, 94] width 1378 height 22
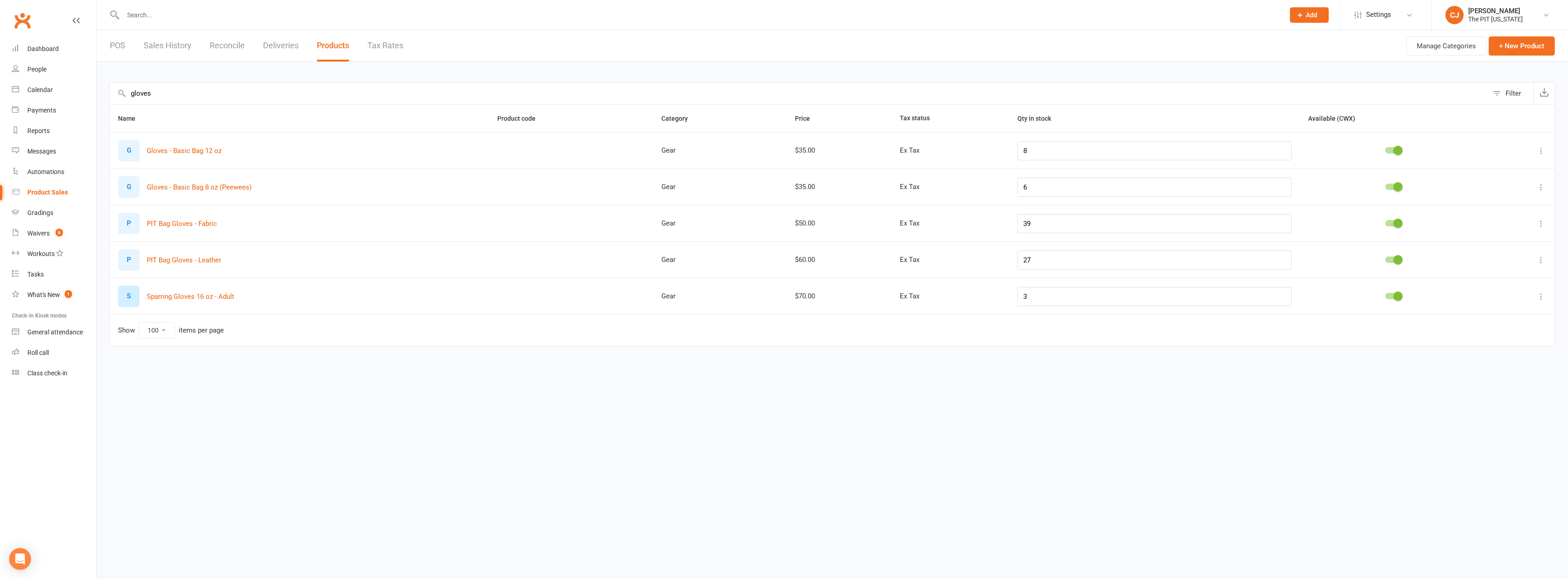
type input "gloves"
drag, startPoint x: 1052, startPoint y: 144, endPoint x: 1011, endPoint y: 133, distance: 42.4
click at [1012, 133] on tr "G Gloves - Basic Bag 12 oz Gear $35.00 Ex Tax 8" at bounding box center [832, 150] width 1445 height 36
type input "7"
select select "100"
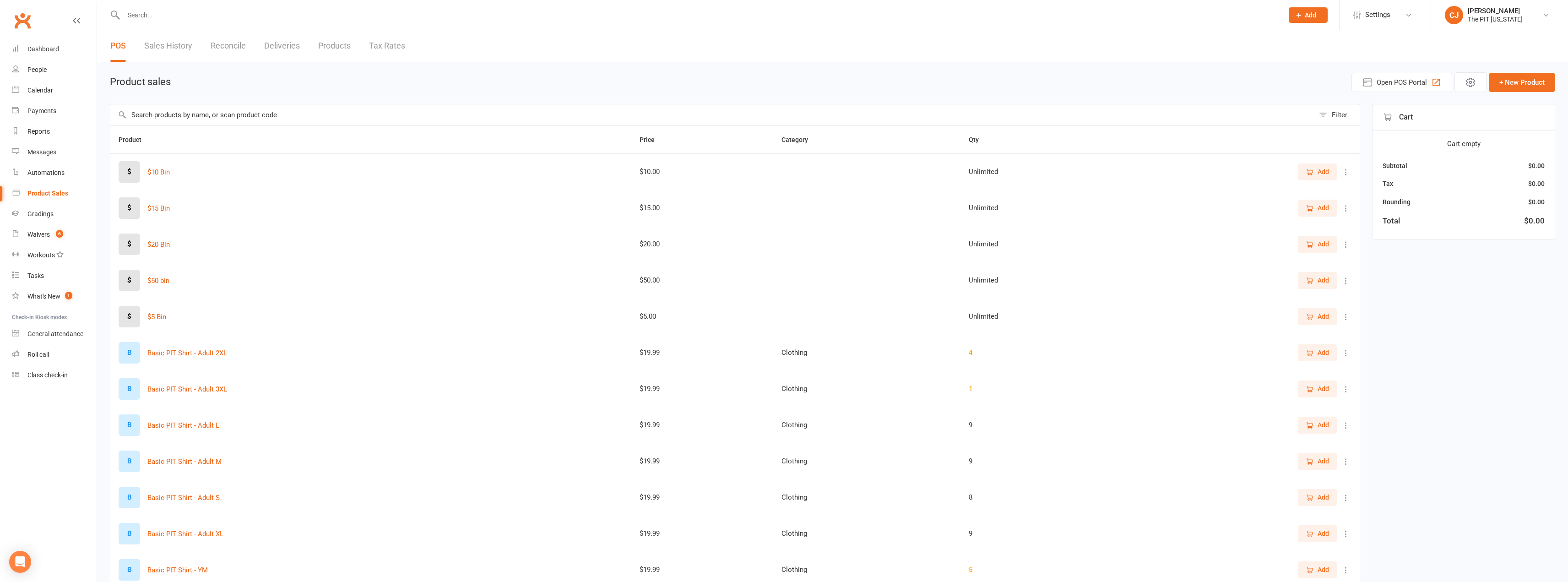
click at [199, 116] on input "text" at bounding box center [712, 115] width 1204 height 21
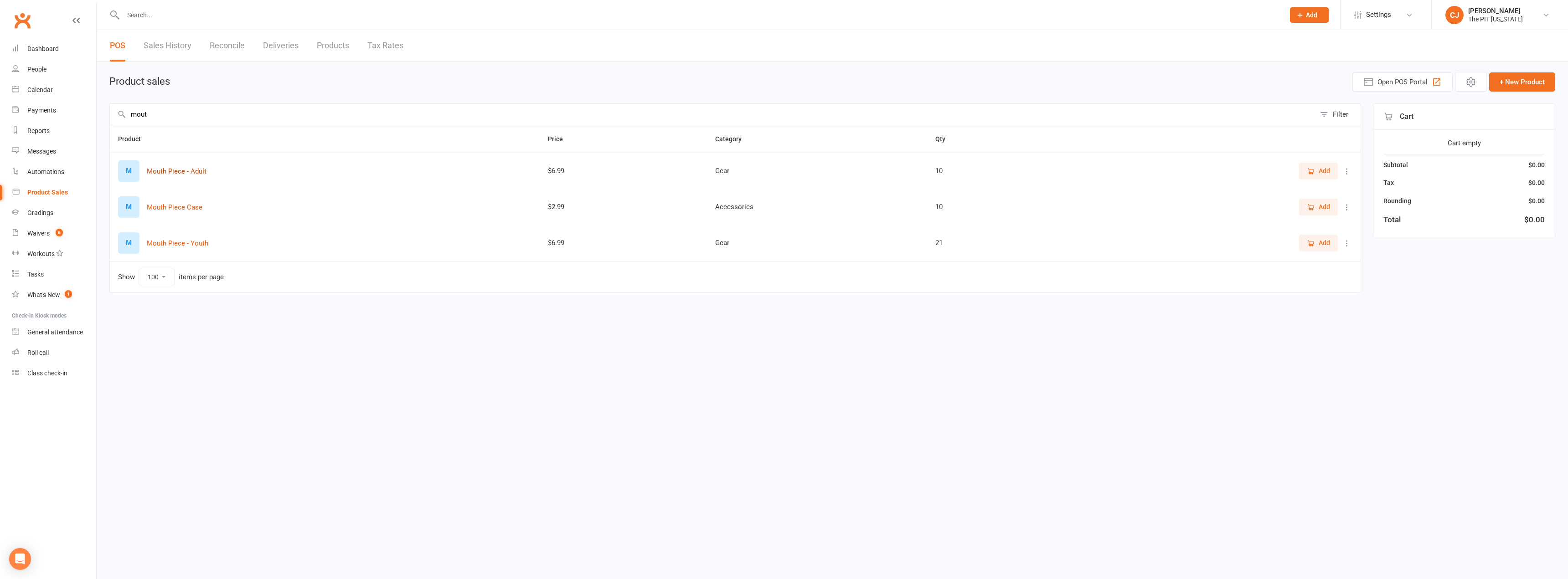
type input "mout"
click at [194, 170] on button "Mouth Piece - Adult" at bounding box center [177, 172] width 60 height 11
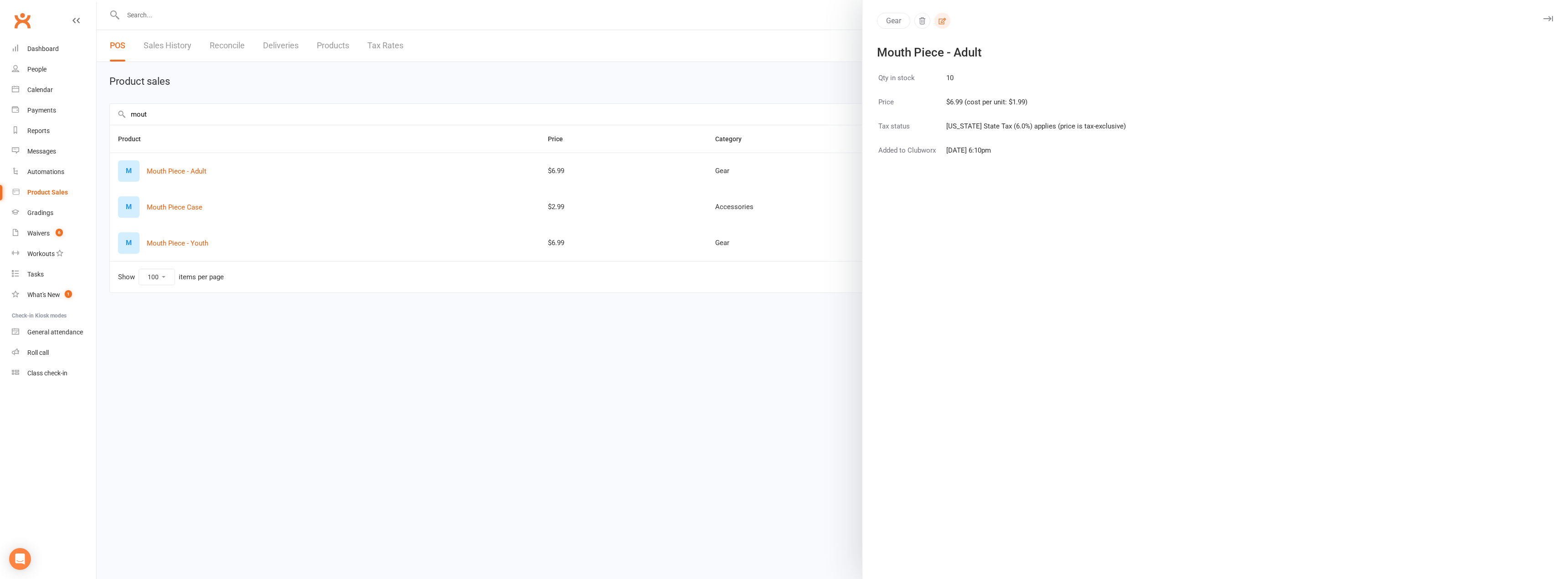
click at [938, 24] on icon "button" at bounding box center [942, 21] width 8 height 8
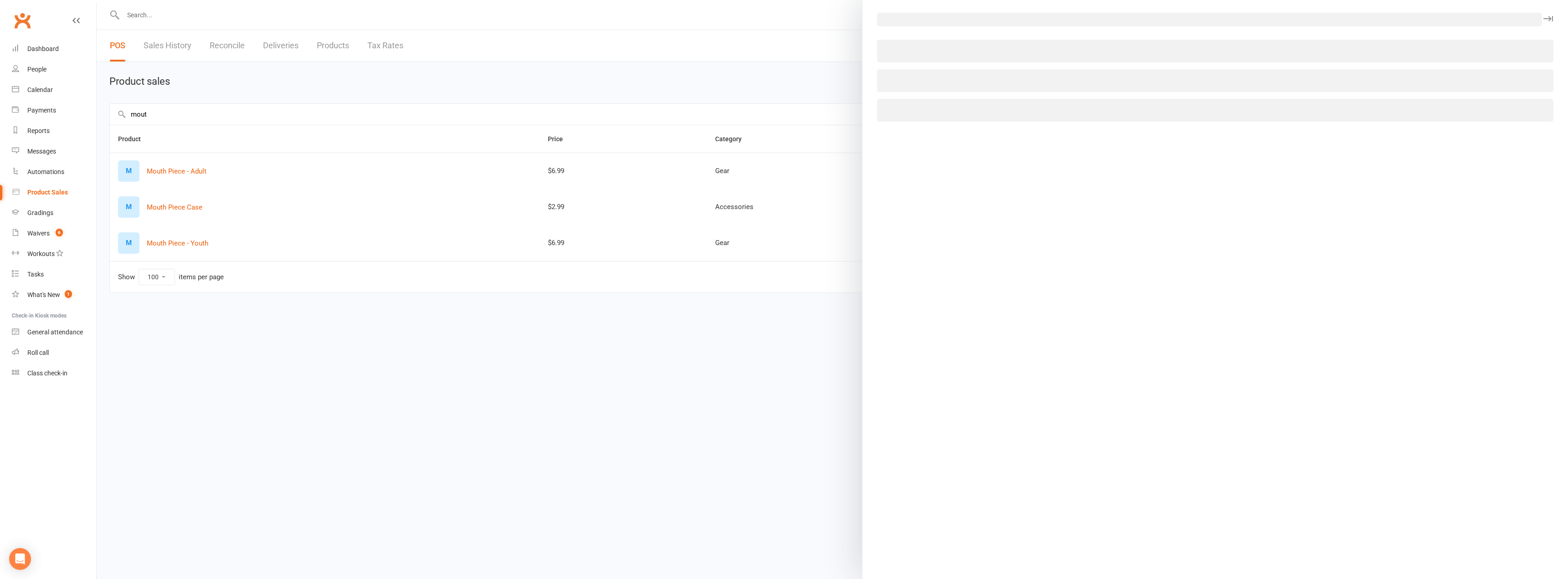
select select "3122"
select select "1370"
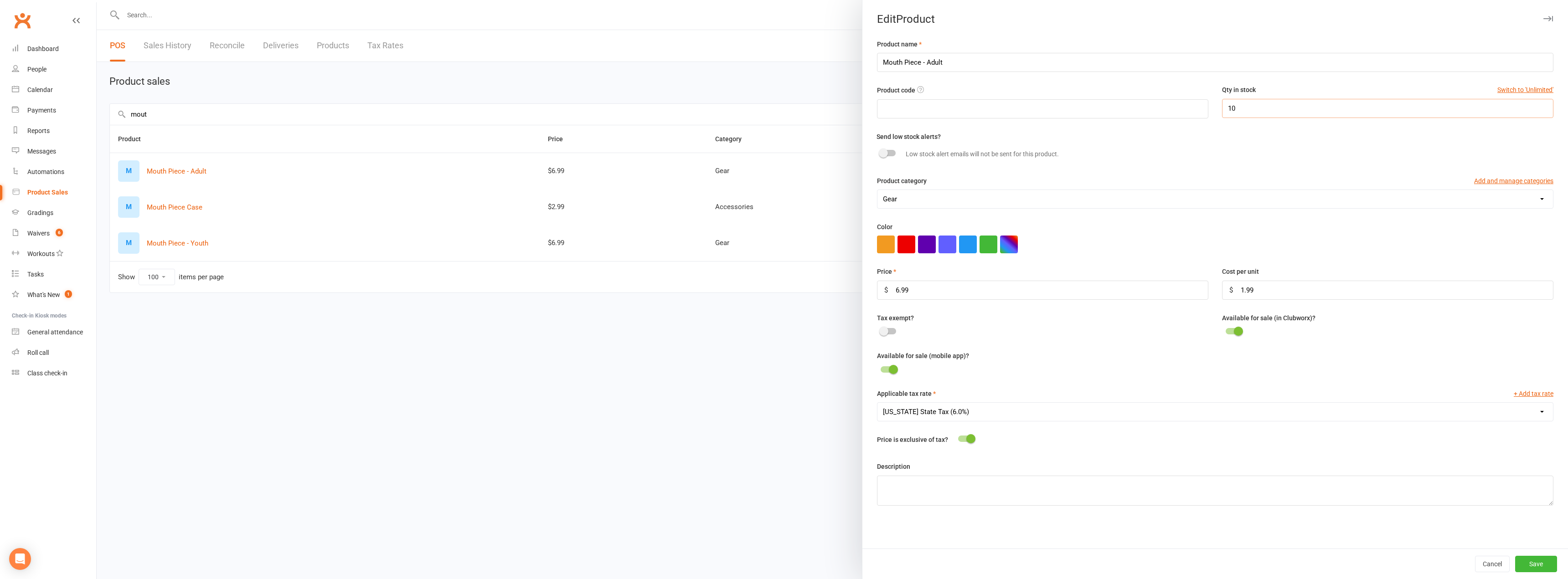
drag, startPoint x: 1178, startPoint y: 94, endPoint x: 1166, endPoint y: 92, distance: 12.2
click at [1166, 92] on div "Product code Qty in stock Switch to 'Unlimited' 10" at bounding box center [1216, 108] width 690 height 46
type input "9"
click at [1521, 565] on button "Save" at bounding box center [1536, 564] width 42 height 16
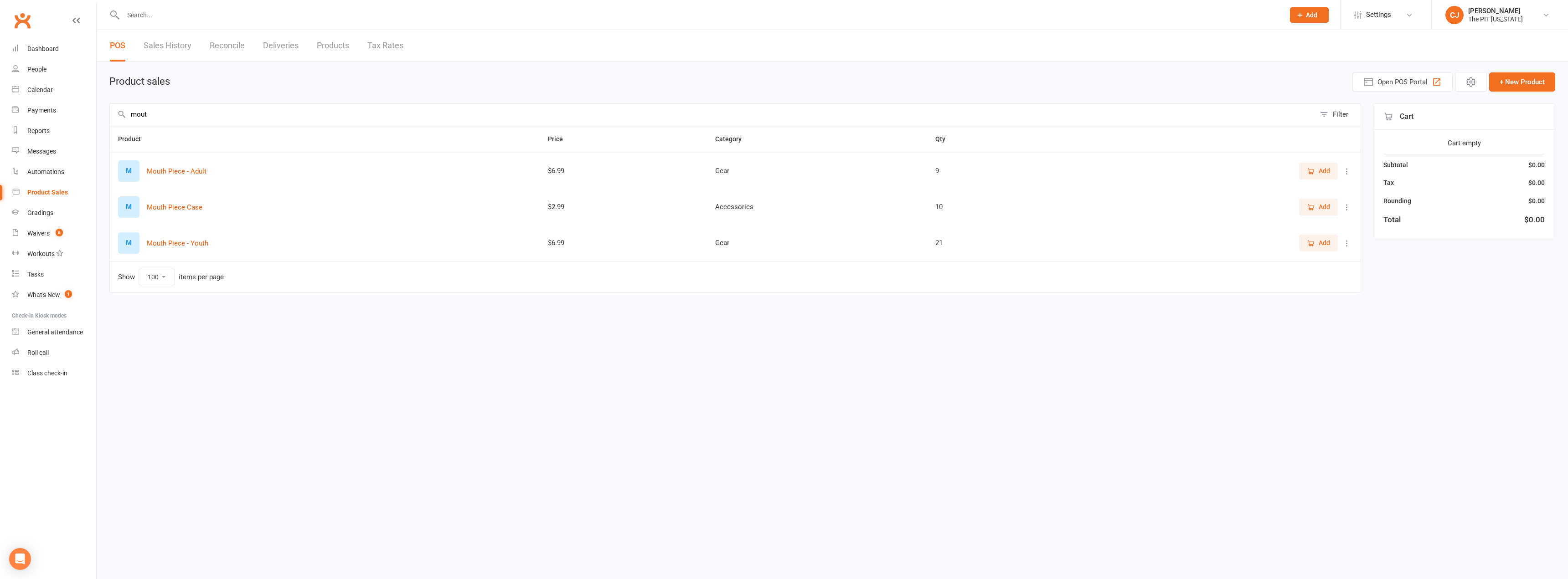
drag, startPoint x: 182, startPoint y: 108, endPoint x: 100, endPoint y: 95, distance: 83.0
click at [100, 95] on div "Product sales Open POS Portal + New Product mout Filter Product Price Category …" at bounding box center [832, 190] width 1471 height 257
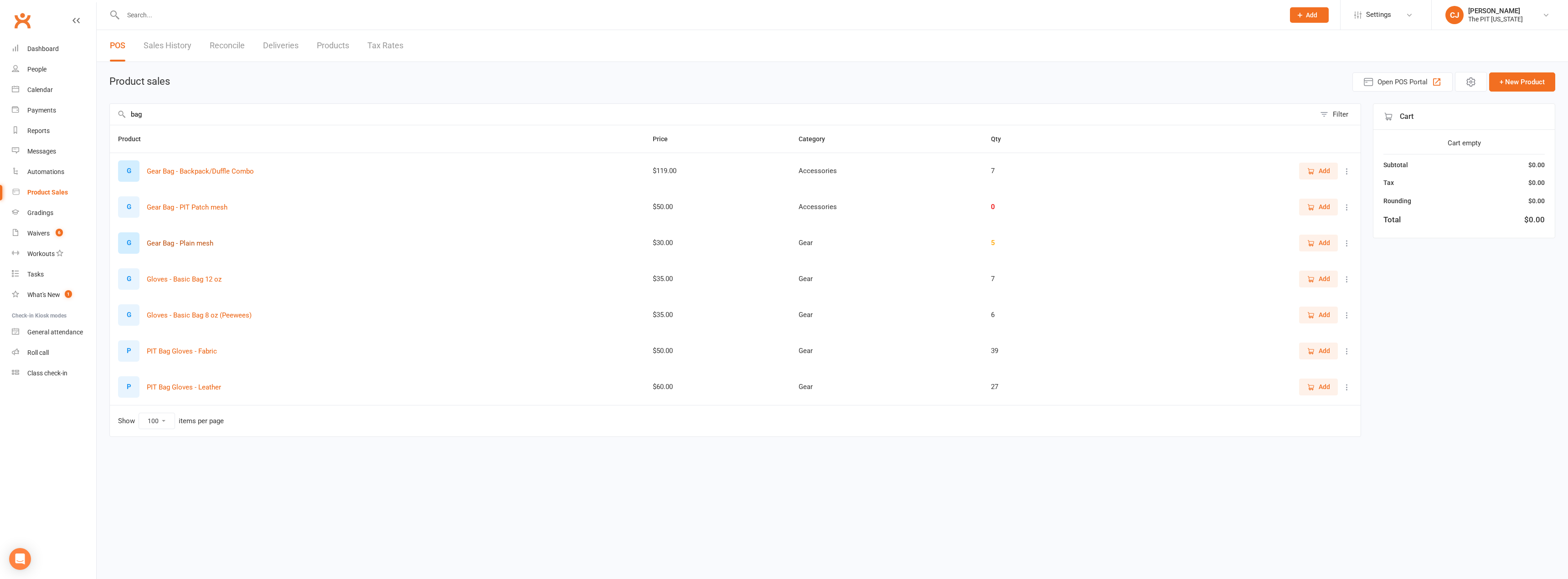
type input "bag"
click at [203, 240] on button "Gear Bag - Plain mesh" at bounding box center [180, 243] width 66 height 11
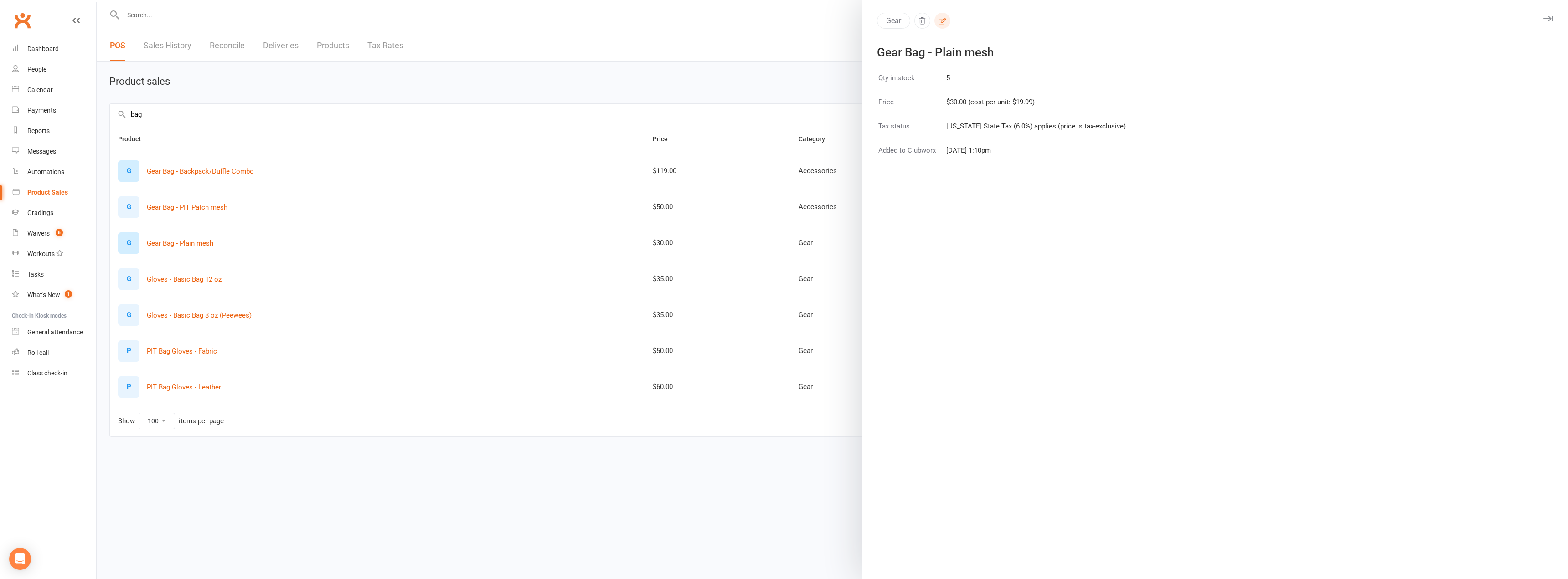
click at [941, 19] on icon "button" at bounding box center [943, 21] width 7 height 6
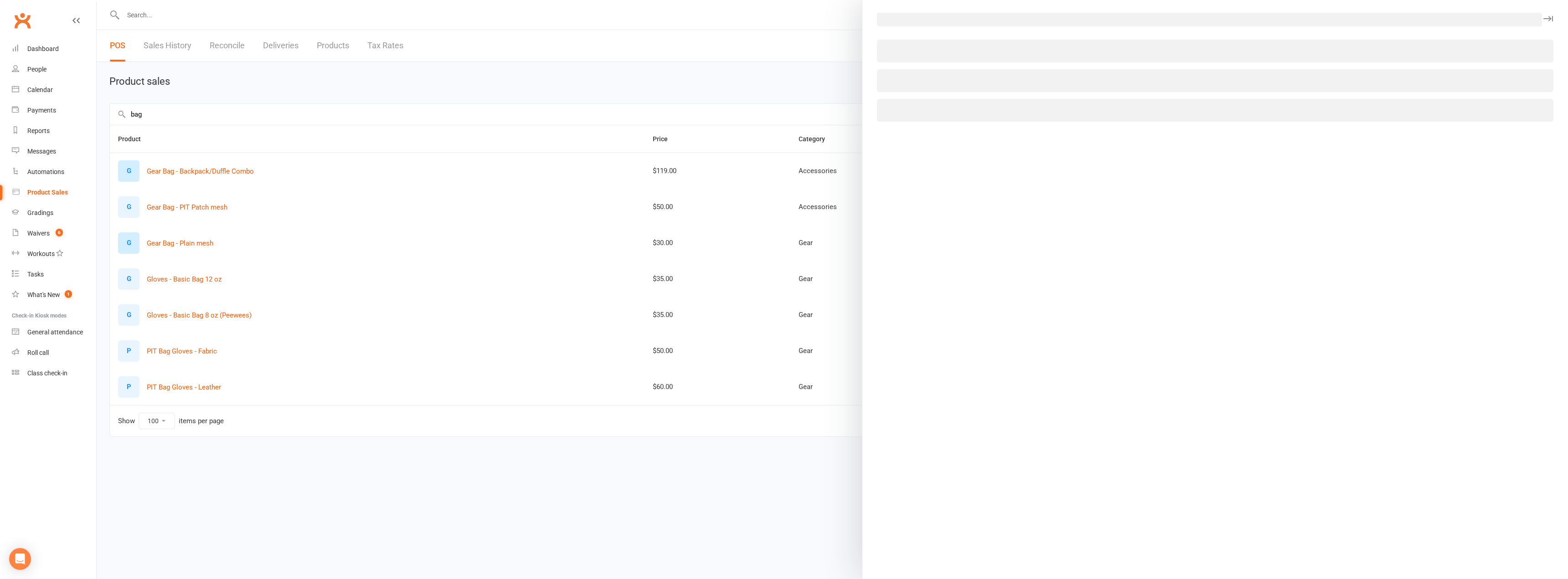
select select "3122"
select select "1370"
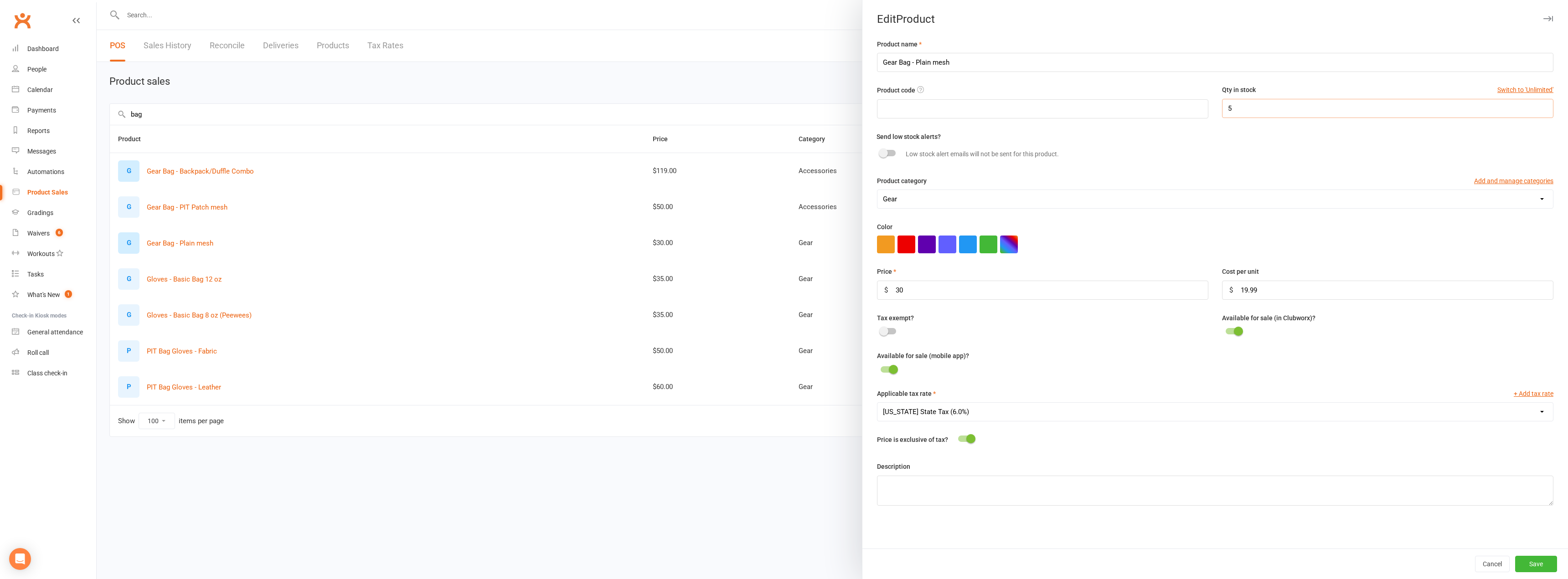
drag, startPoint x: 1230, startPoint y: 102, endPoint x: 1161, endPoint y: 94, distance: 69.5
click at [1161, 94] on div "Product code Qty in stock Switch to 'Unlimited' 5" at bounding box center [1216, 108] width 690 height 46
type input "4"
click at [1529, 561] on button "Save" at bounding box center [1536, 564] width 42 height 16
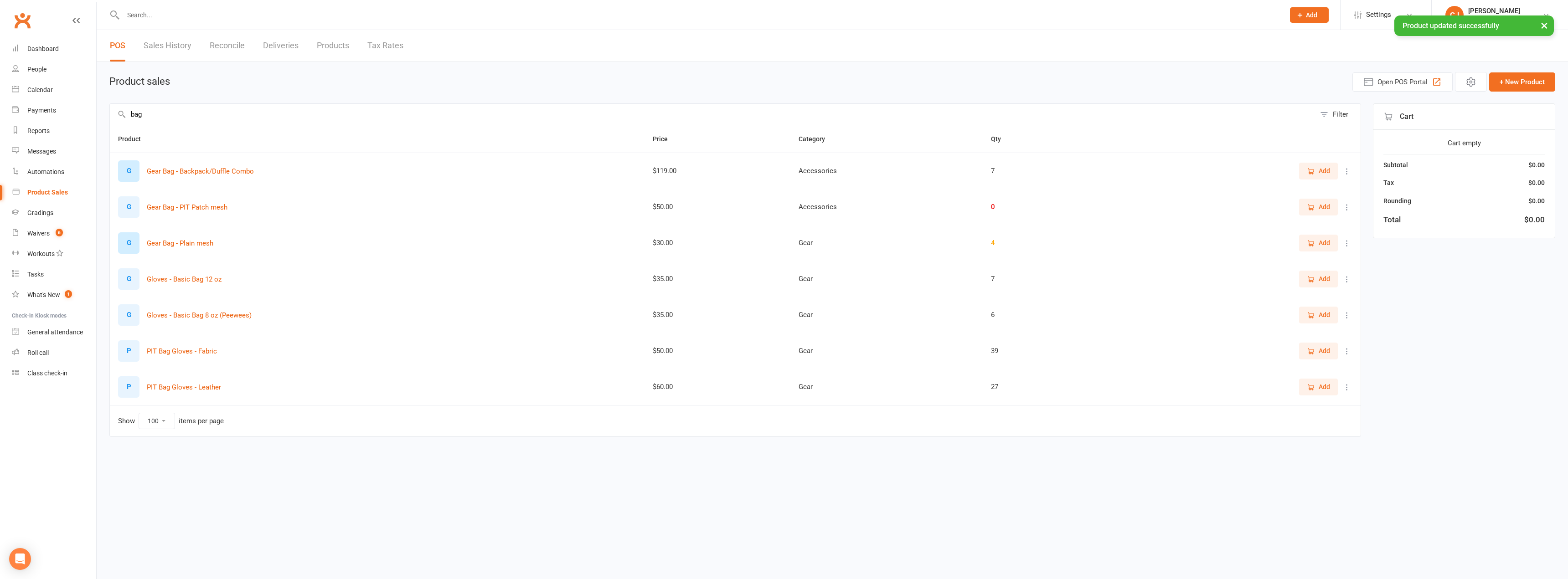
drag, startPoint x: 169, startPoint y: 109, endPoint x: 104, endPoint y: 100, distance: 65.6
click at [104, 100] on div "Product sales Open POS Portal + New Product bag Filter Product Price Category Q…" at bounding box center [832, 262] width 1471 height 400
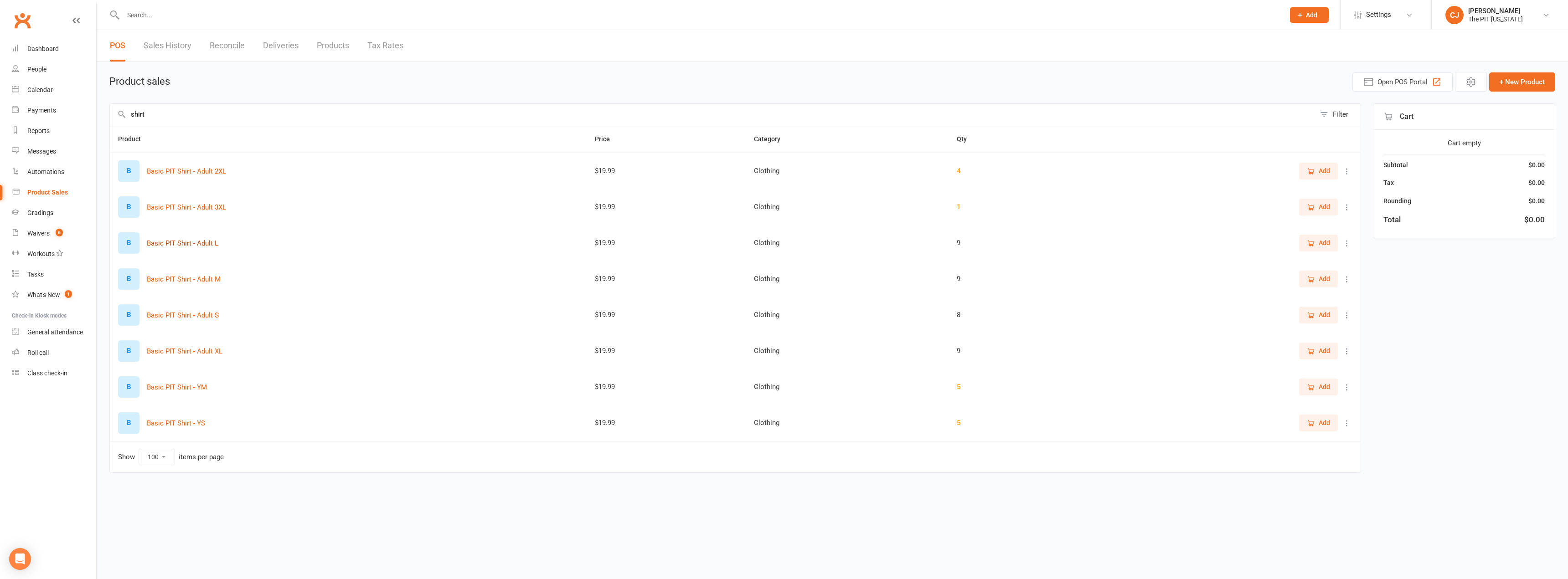
type input "shirt"
click at [208, 246] on button "Basic PIT Shirt - Adult L" at bounding box center [183, 243] width 72 height 11
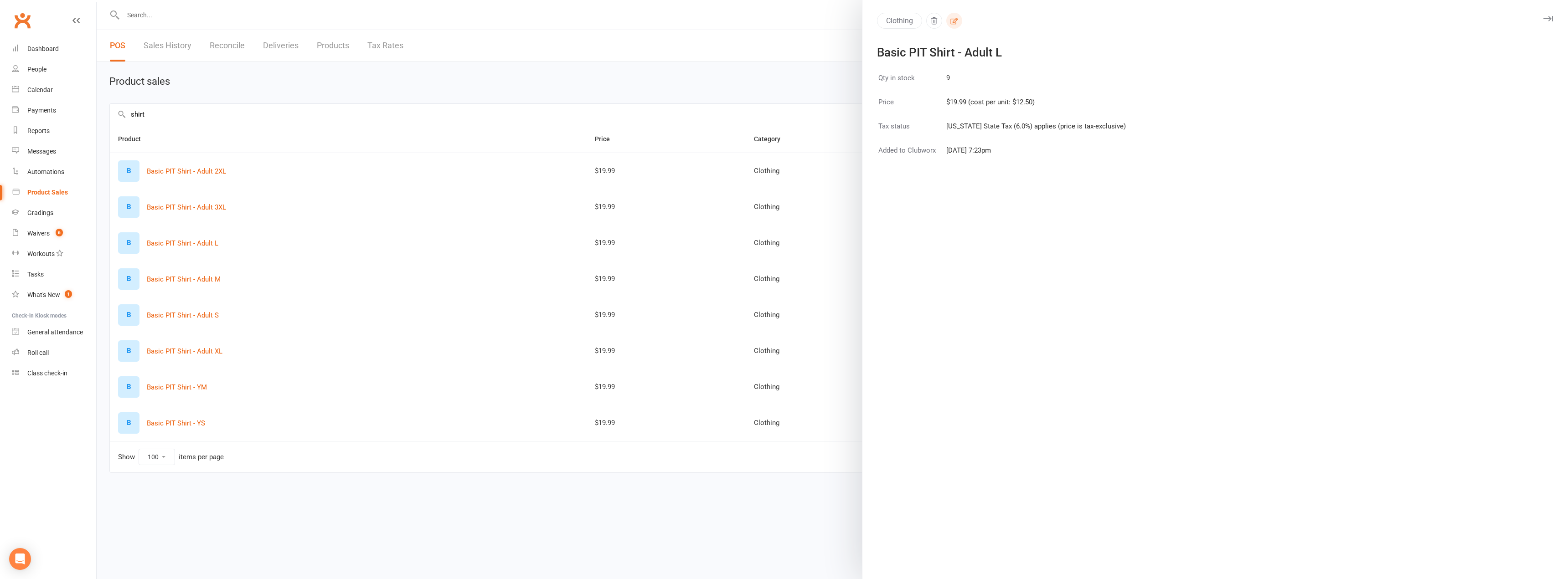
click at [950, 22] on icon "button" at bounding box center [954, 21] width 8 height 8
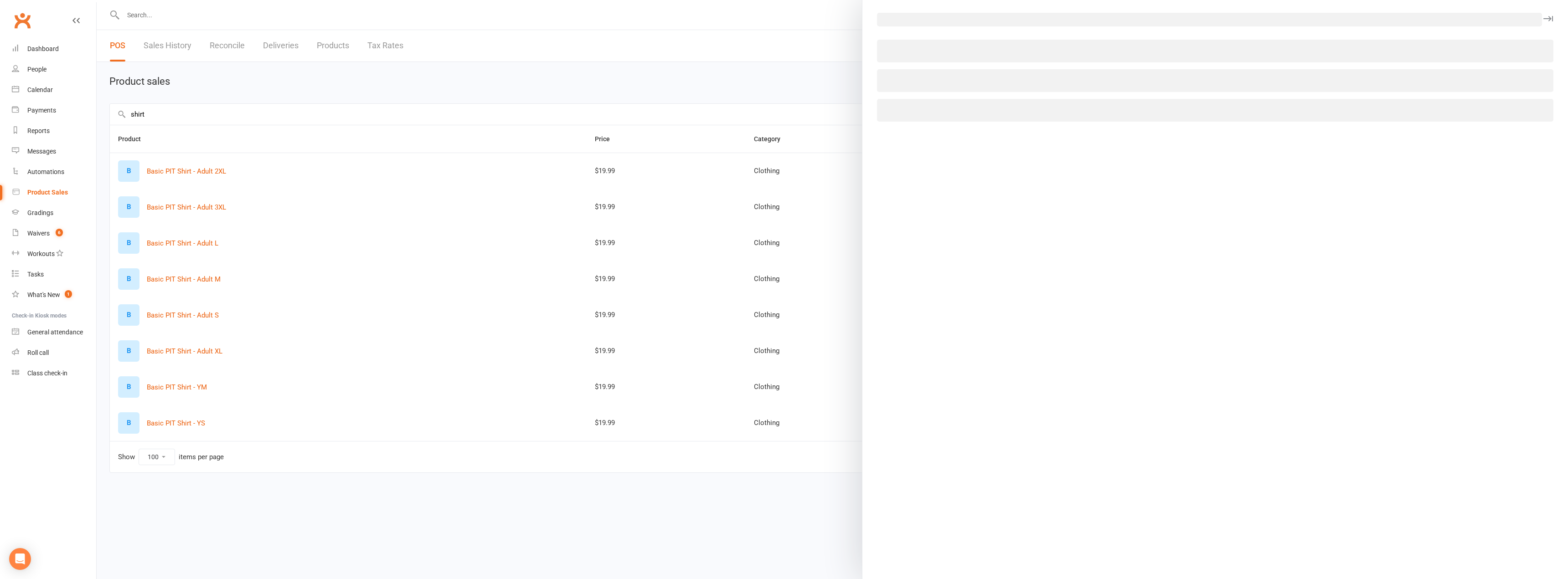
select select "3208"
select select "1370"
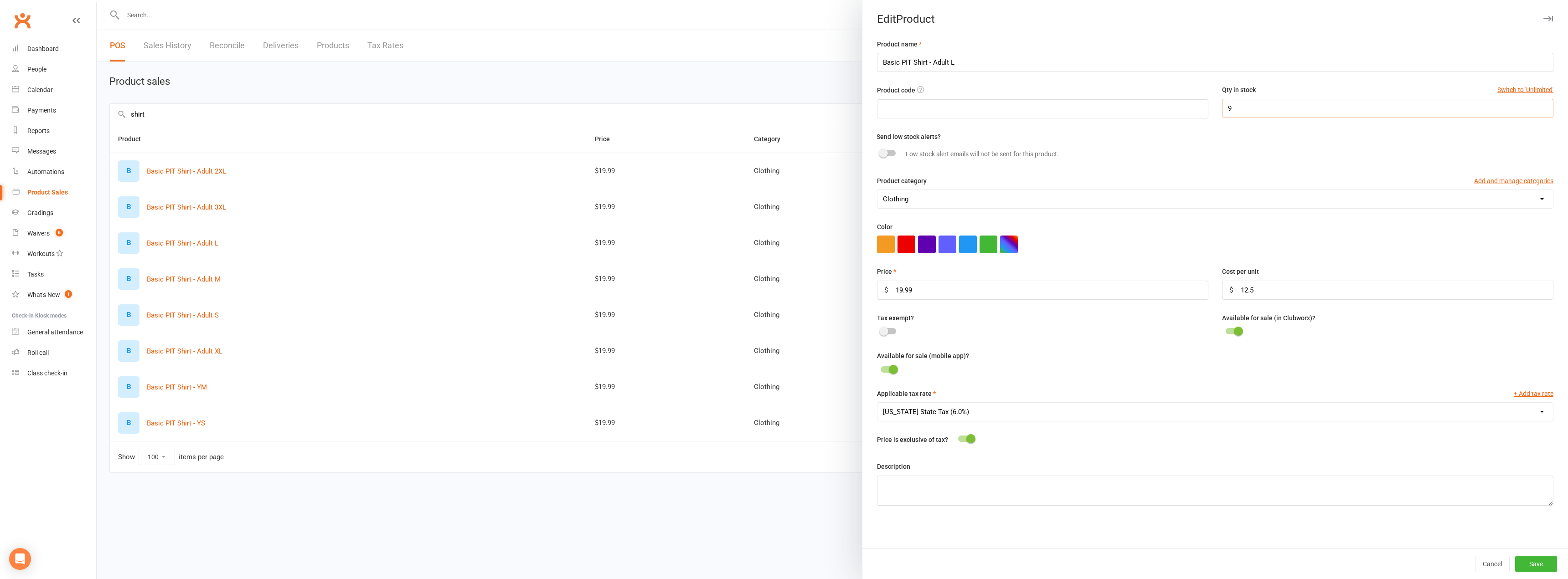
click at [1184, 94] on div "Product code Qty in stock Switch to 'Unlimited' 9" at bounding box center [1216, 108] width 690 height 46
type input "4"
click at [1518, 564] on button "Save" at bounding box center [1536, 564] width 42 height 16
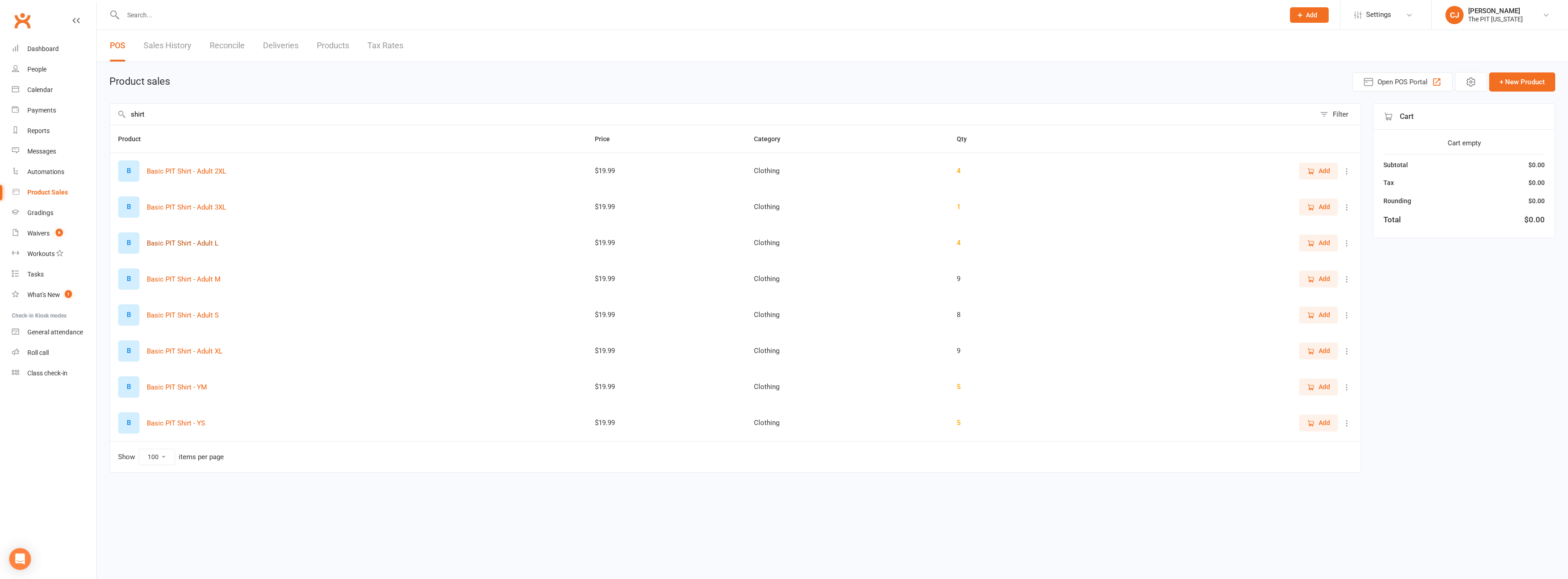
click at [191, 238] on button "Basic PIT Shirt - Adult L" at bounding box center [183, 243] width 72 height 11
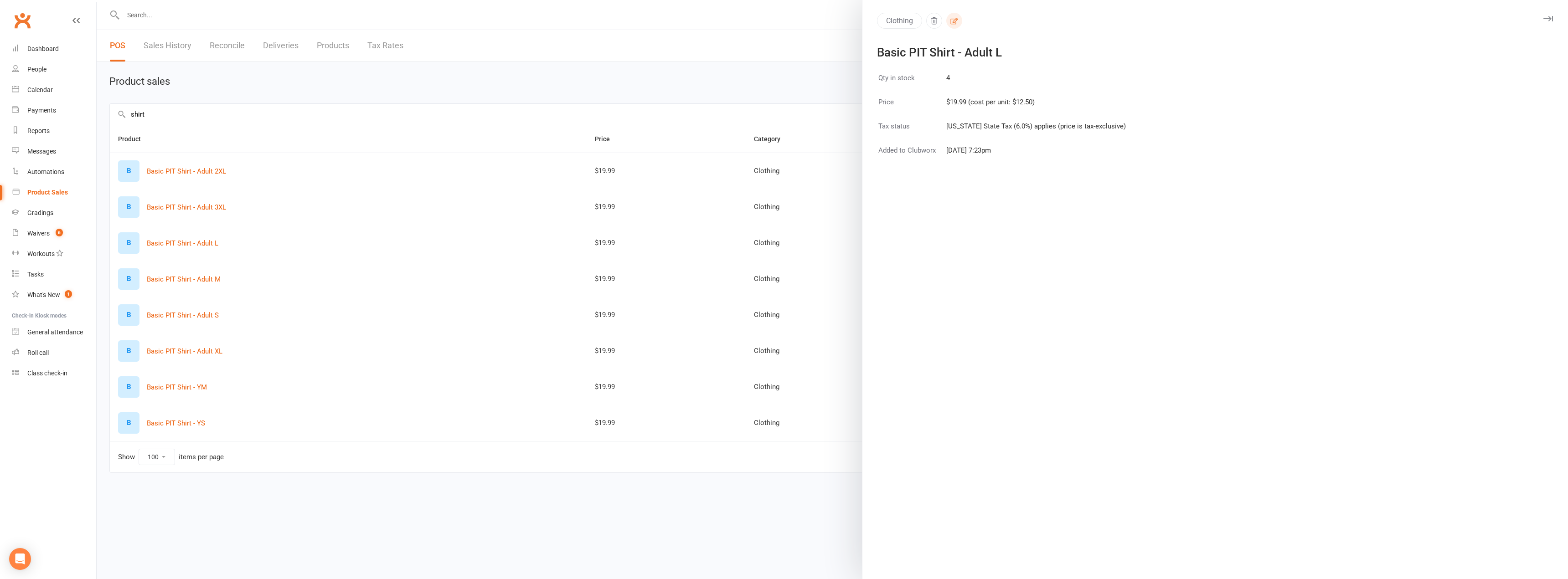
click at [947, 21] on button "button" at bounding box center [954, 21] width 16 height 16
select select "3208"
select select "1370"
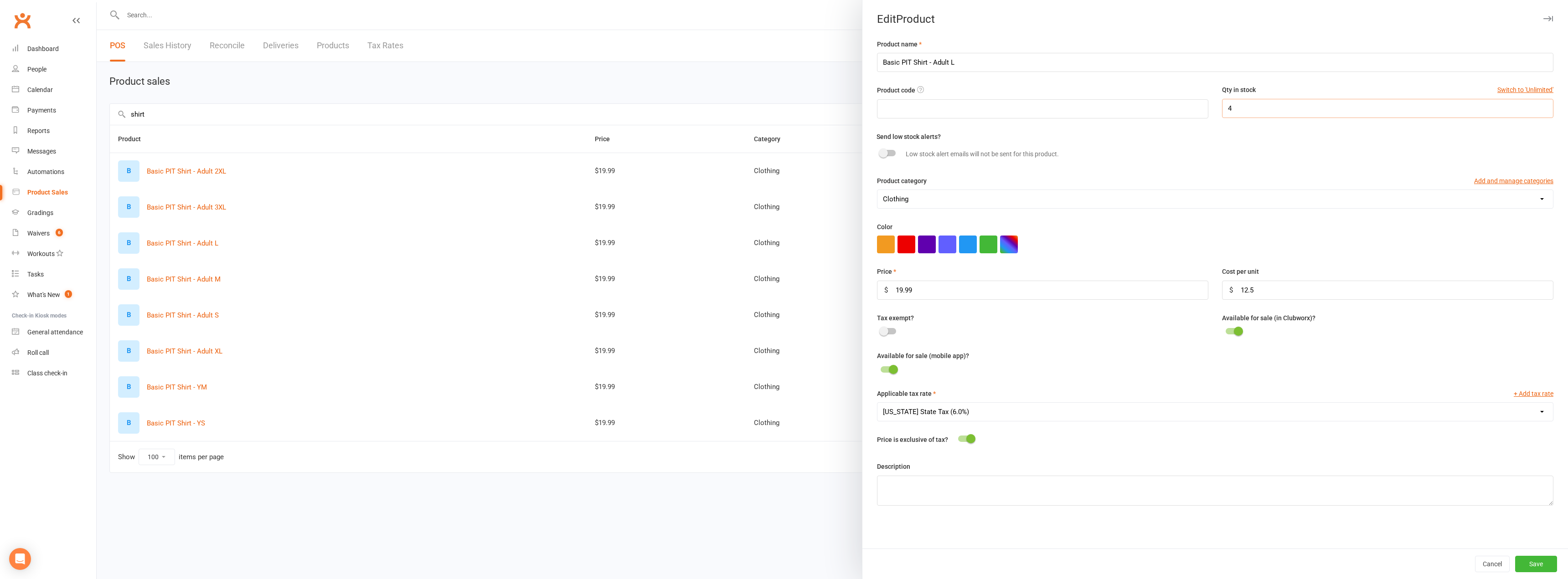
drag, startPoint x: 1249, startPoint y: 116, endPoint x: 1194, endPoint y: 99, distance: 57.6
click at [1199, 100] on div "Product code Qty in stock Switch to 'Unlimited' 4" at bounding box center [1216, 108] width 690 height 46
type input "7"
click at [1528, 564] on button "Save" at bounding box center [1536, 564] width 42 height 16
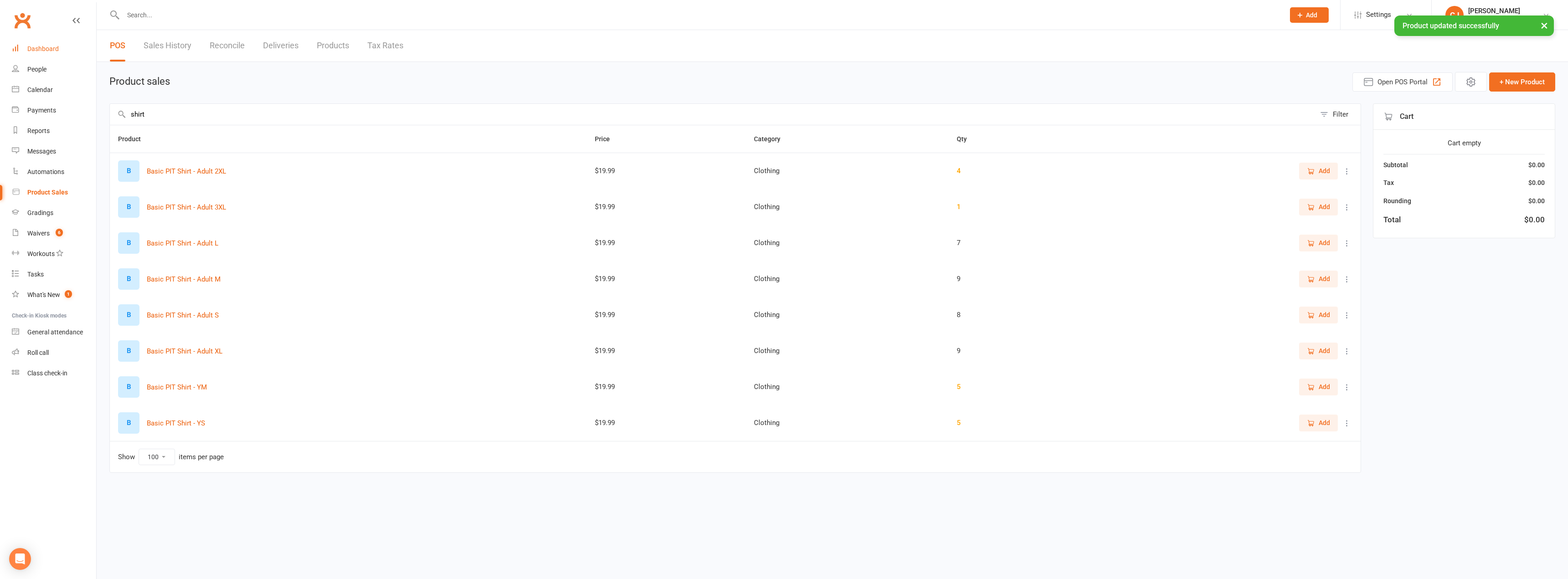
drag, startPoint x: 28, startPoint y: 48, endPoint x: 39, endPoint y: 61, distance: 17.0
click at [28, 48] on div "Dashboard" at bounding box center [43, 49] width 32 height 7
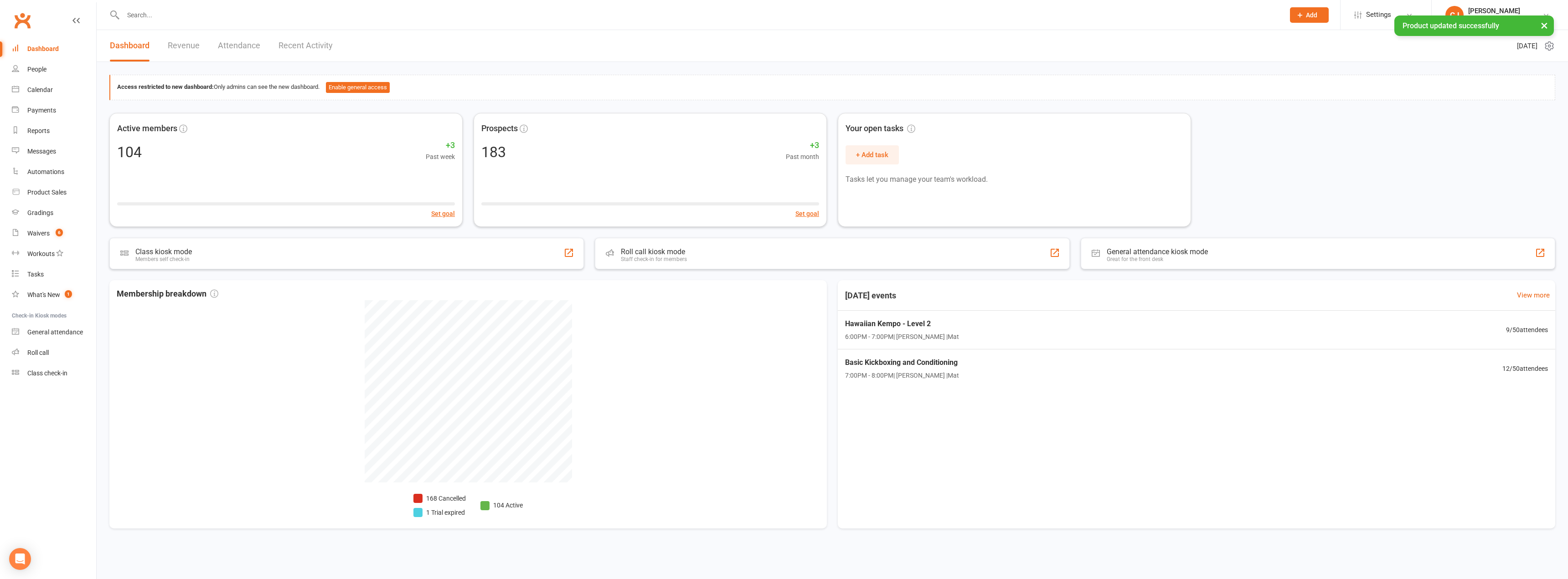
click at [55, 50] on div "Dashboard" at bounding box center [43, 49] width 32 height 7
